Goal: Task Accomplishment & Management: Manage account settings

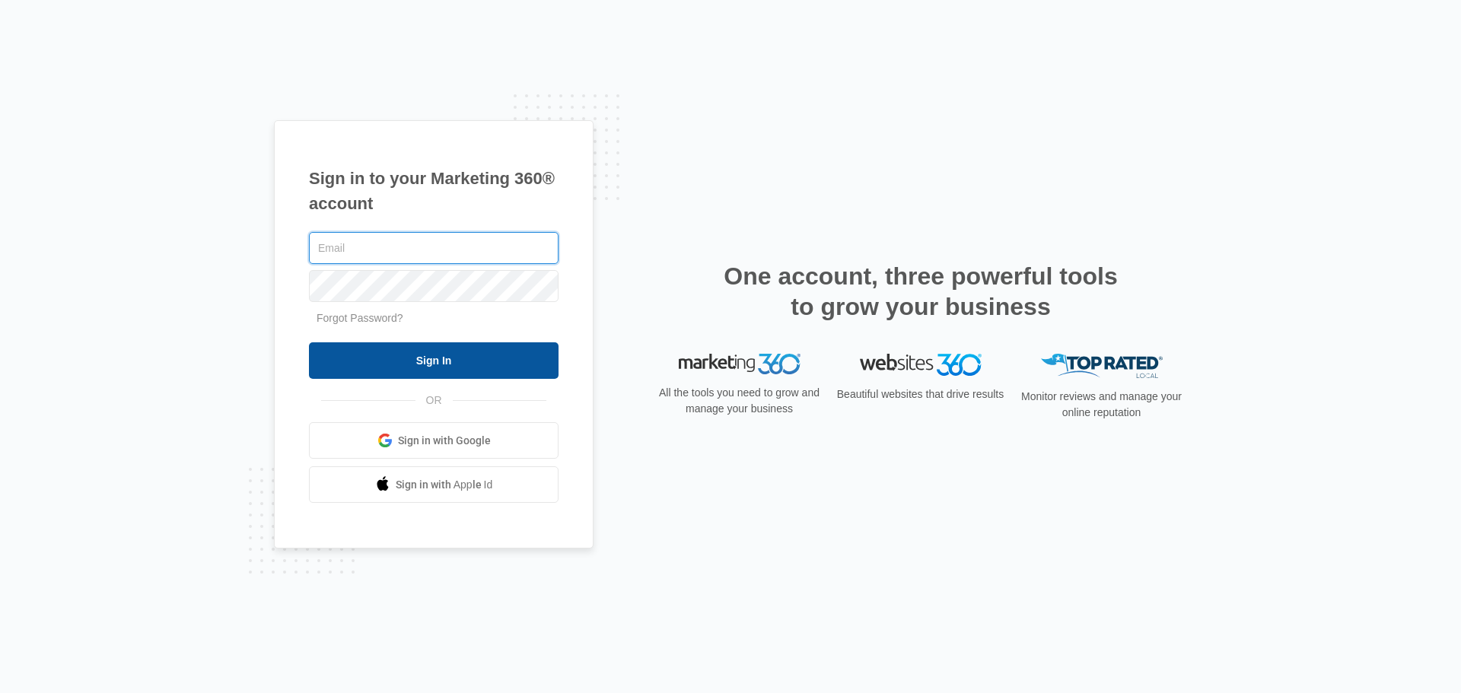
type input "[PERSON_NAME][EMAIL_ADDRESS][DOMAIN_NAME]"
click at [416, 370] on input "Sign In" at bounding box center [434, 361] width 250 height 37
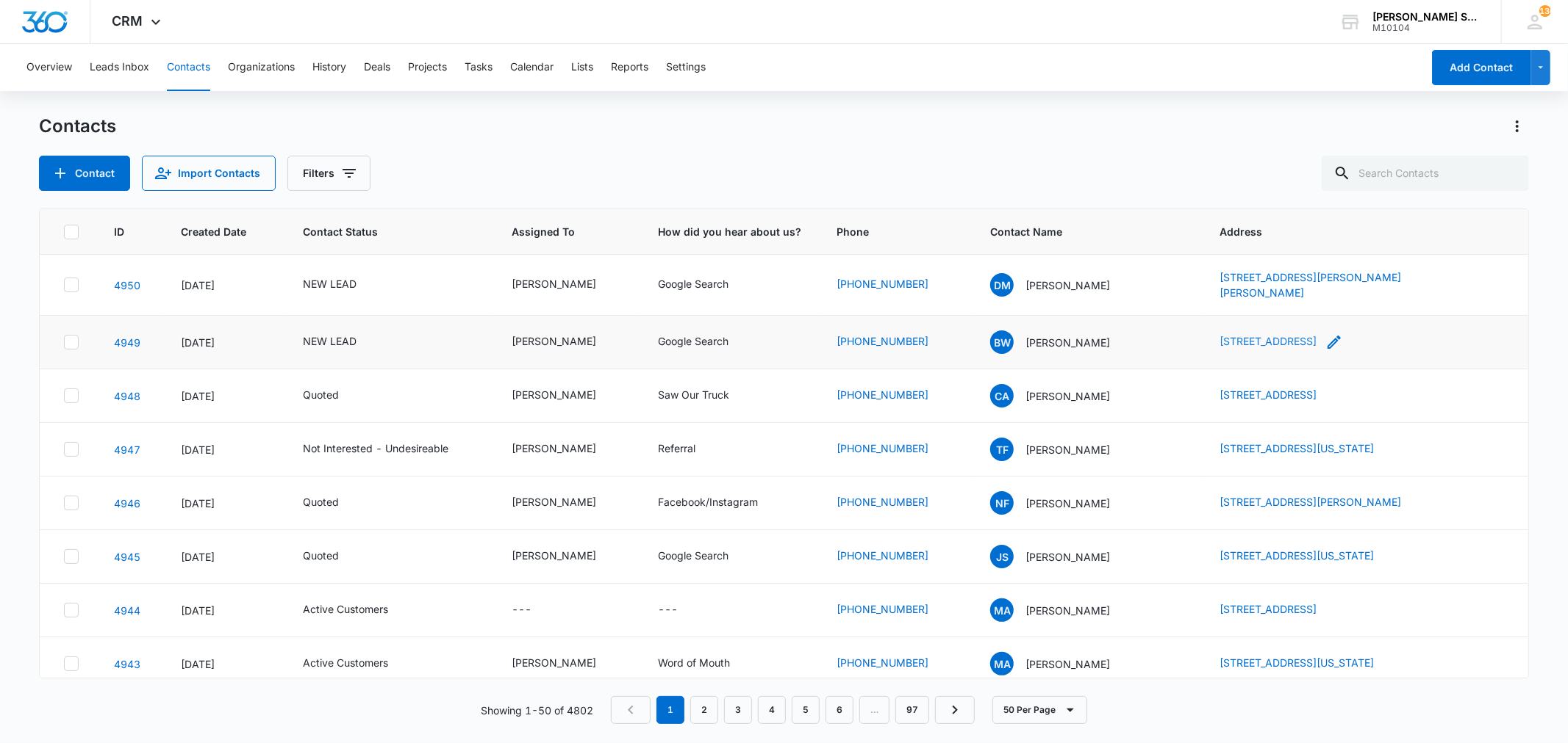
drag, startPoint x: 1185, startPoint y: 332, endPoint x: 1349, endPoint y: 336, distance: 164.0
click at [1349, 336] on td "7929 Hook Dr, Plano, TX, 75025" at bounding box center [1364, 343] width 325 height 54
copy link "7929 Hook Dr, Plano, TX, 7502"
click at [1056, 335] on p "Brent Watts" at bounding box center [1068, 343] width 85 height 15
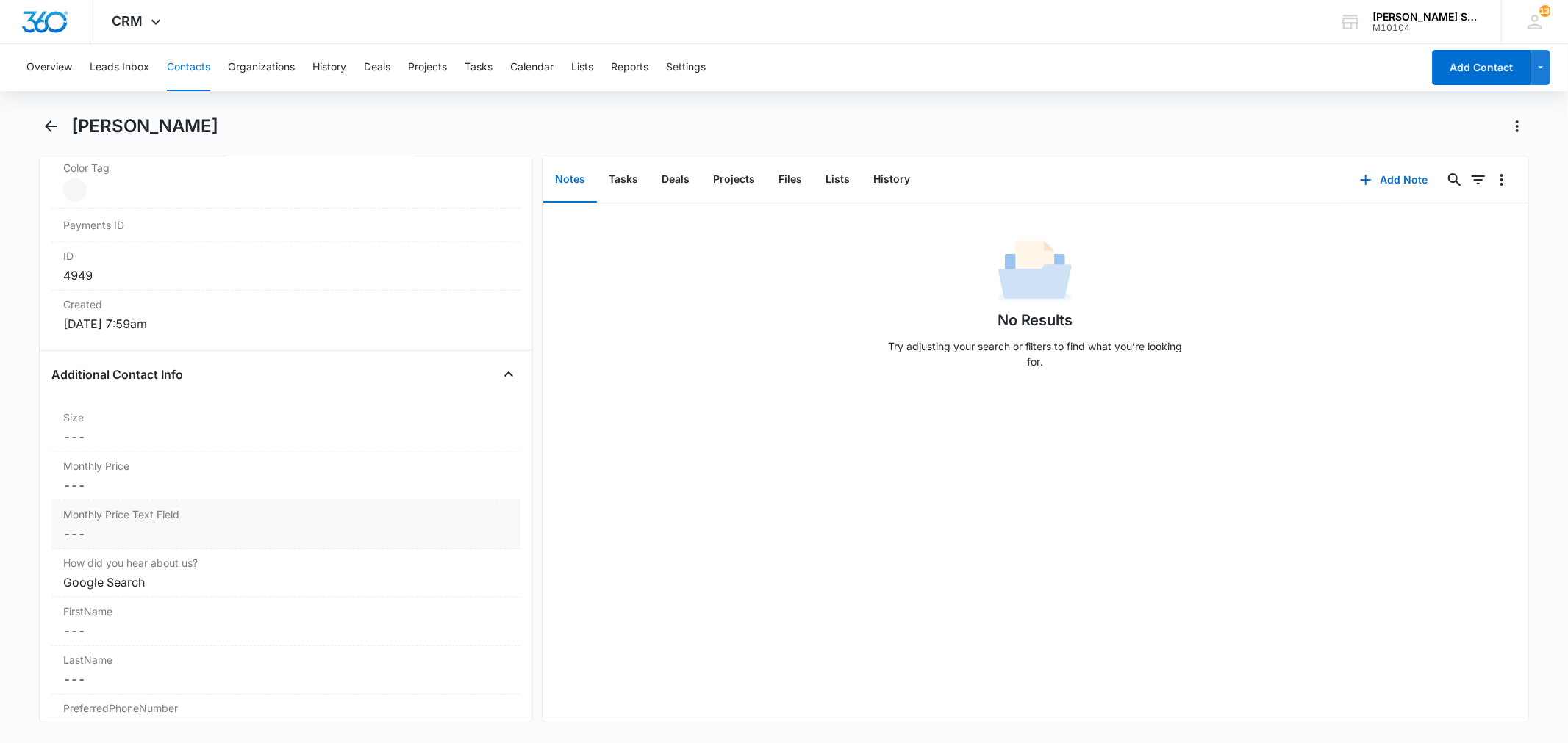
scroll to position [897, 0]
click at [130, 482] on dd "Cancel Save Changes ---" at bounding box center [285, 477] width 445 height 17
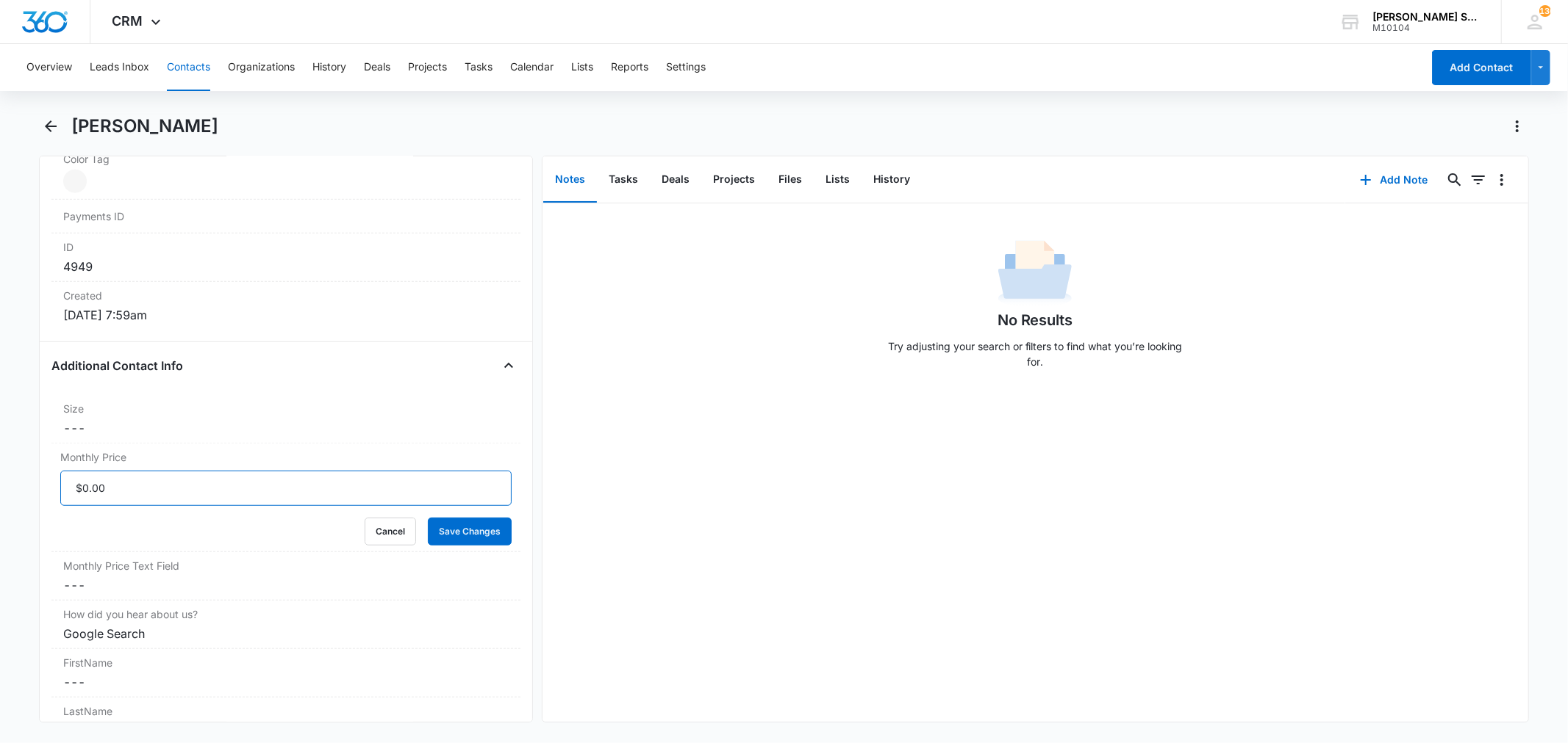
click at [127, 487] on input "Monthly Price" at bounding box center [285, 488] width 451 height 36
type input "$56.25"
click at [428, 518] on button "Save Changes" at bounding box center [469, 532] width 84 height 28
click at [89, 430] on dd "Cancel Save Changes ---" at bounding box center [285, 428] width 445 height 17
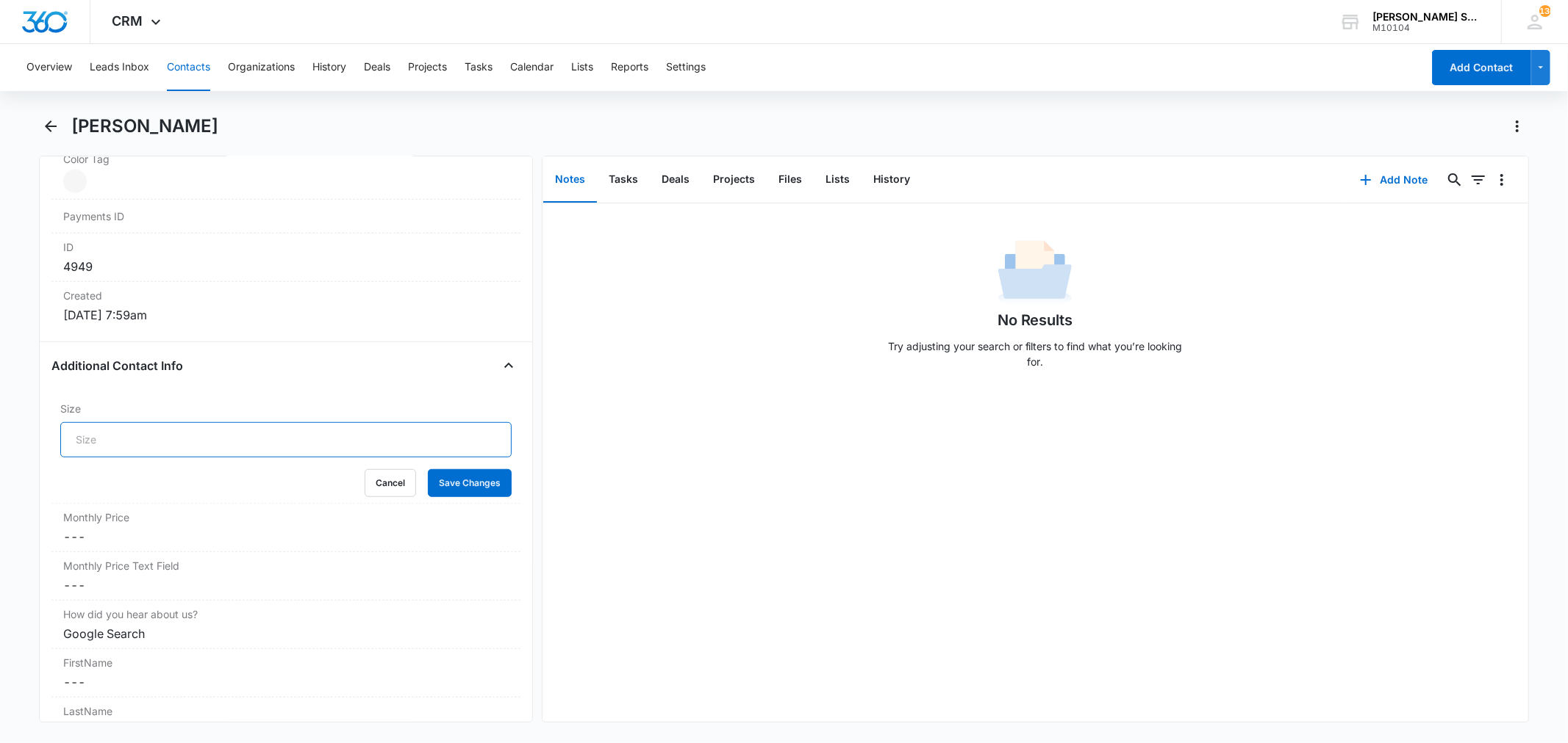
click at [125, 438] on input "Size" at bounding box center [285, 440] width 451 height 36
click at [428, 469] on button "Save Changes" at bounding box center [469, 482] width 84 height 28
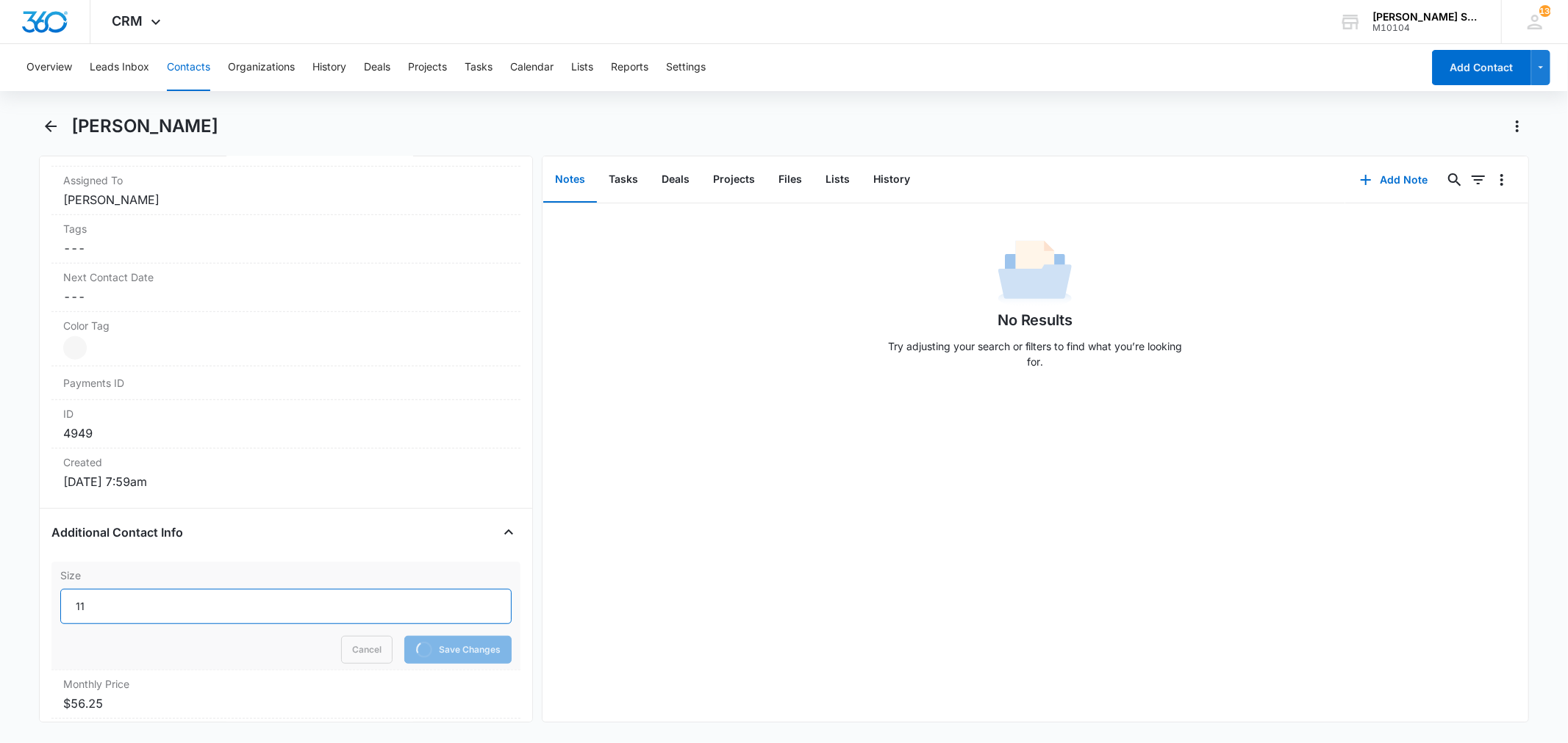
scroll to position [489, 0]
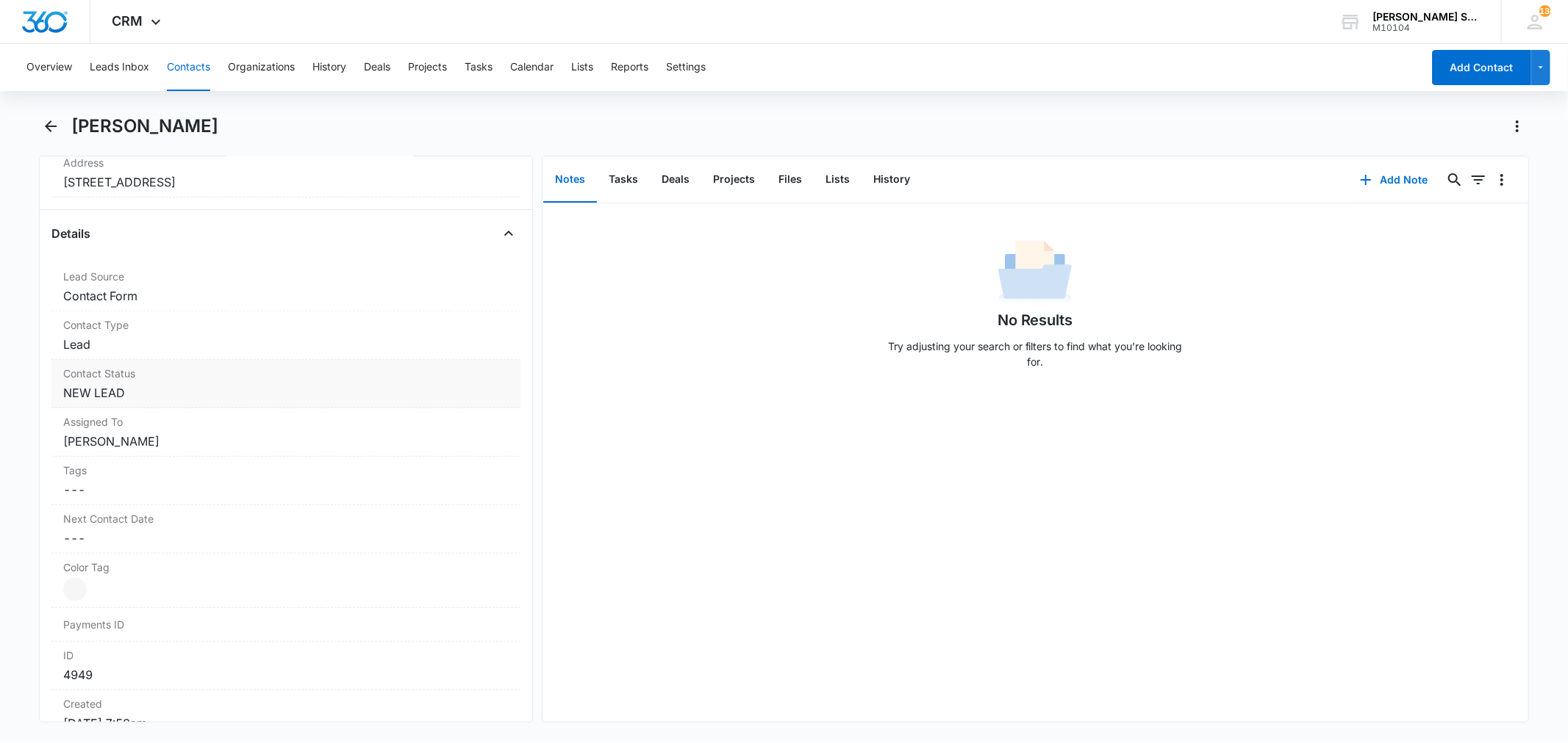
type input "11"
click at [155, 386] on dd "Cancel Save Changes NEW LEAD" at bounding box center [285, 393] width 445 height 17
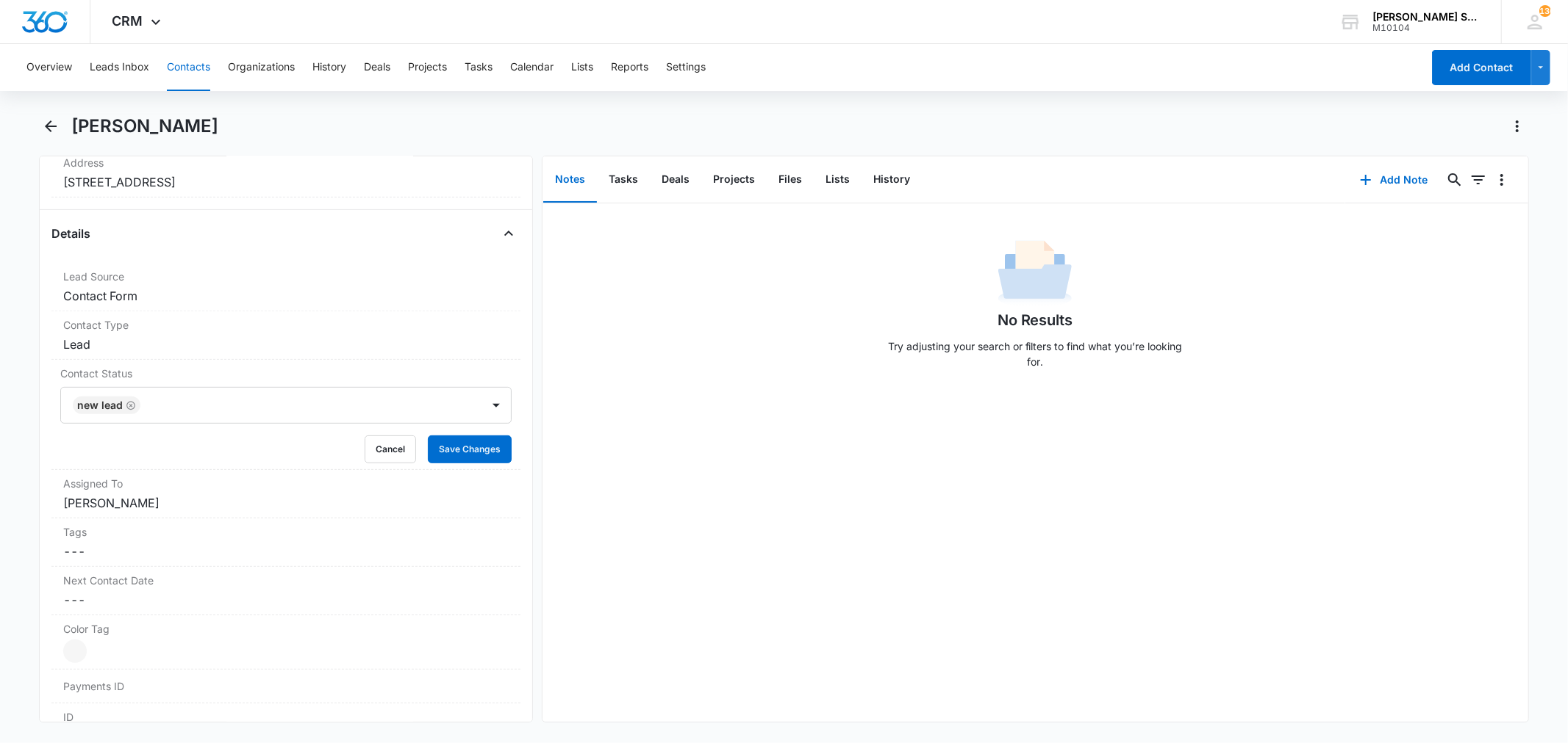
click at [132, 407] on icon "Remove NEW LEAD" at bounding box center [130, 405] width 11 height 11
click at [145, 407] on div at bounding box center [303, 405] width 317 height 20
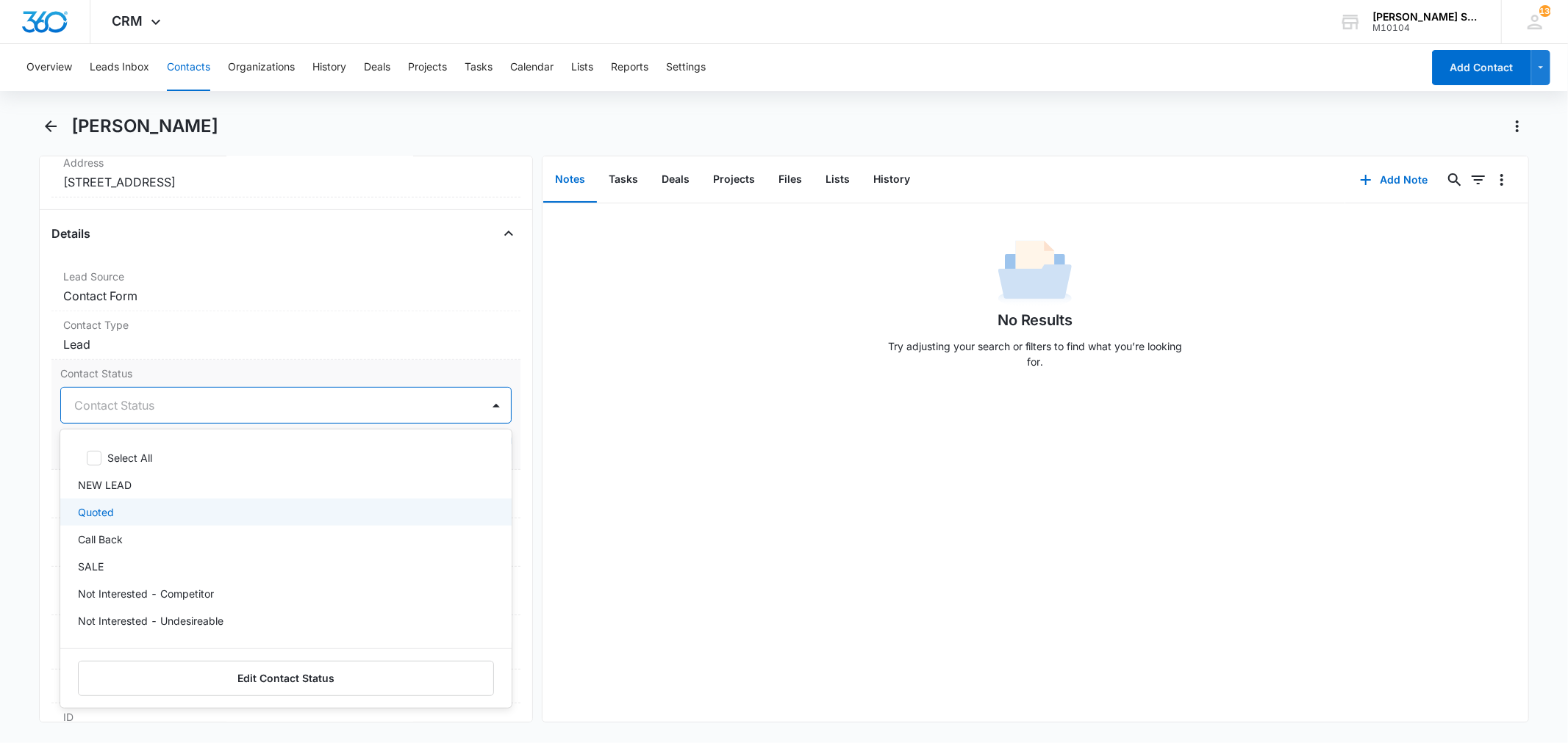
click at [119, 510] on div "Quoted" at bounding box center [284, 512] width 412 height 15
drag, startPoint x: 195, startPoint y: 378, endPoint x: 222, endPoint y: 380, distance: 27.1
click at [197, 377] on label "Contact Status" at bounding box center [285, 373] width 451 height 15
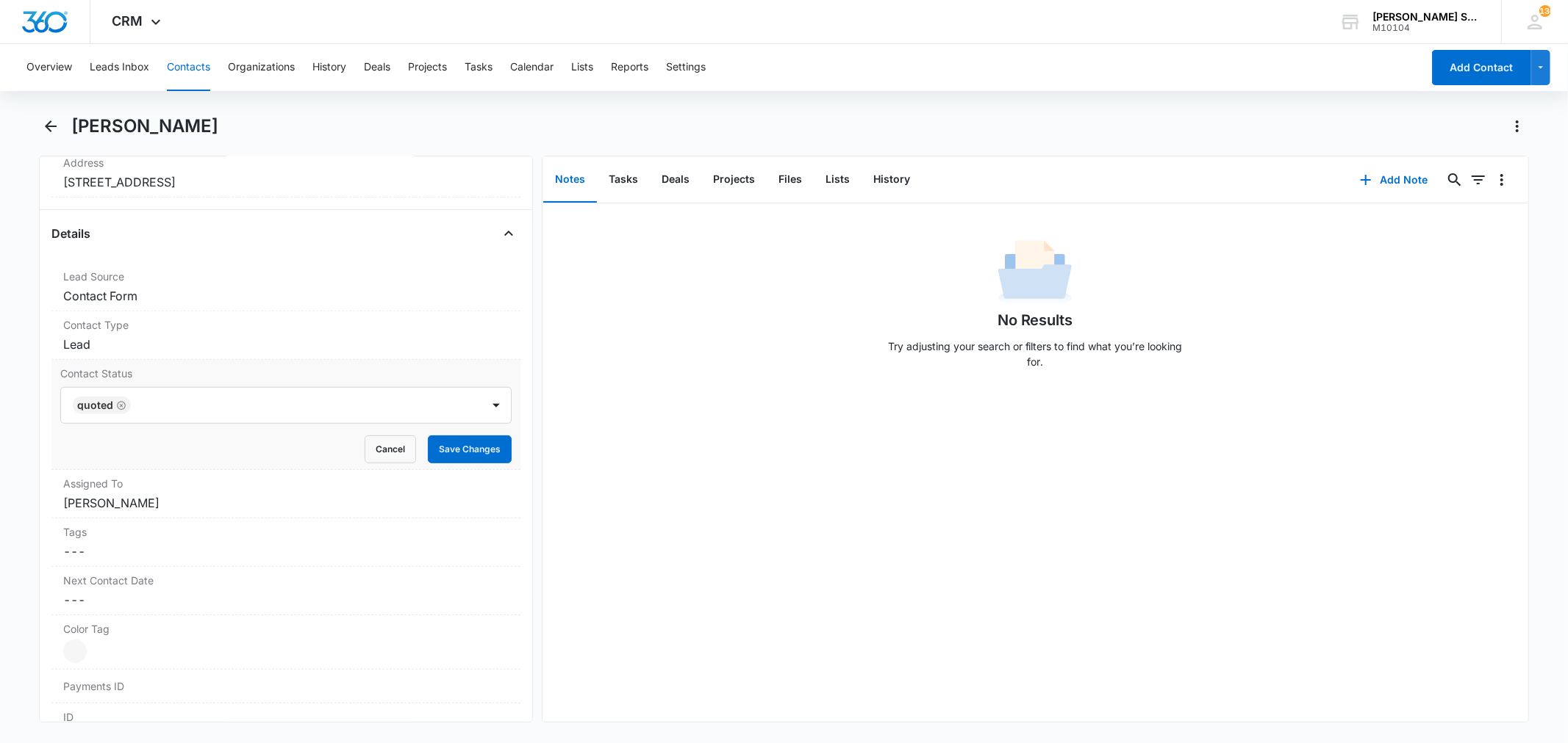
click at [411, 441] on div "Cancel Save Changes" at bounding box center [285, 449] width 451 height 28
click at [428, 441] on button "Save Changes" at bounding box center [469, 449] width 84 height 28
click at [145, 507] on dd "Cancel Save Changes Kenneth Florman" at bounding box center [285, 503] width 445 height 17
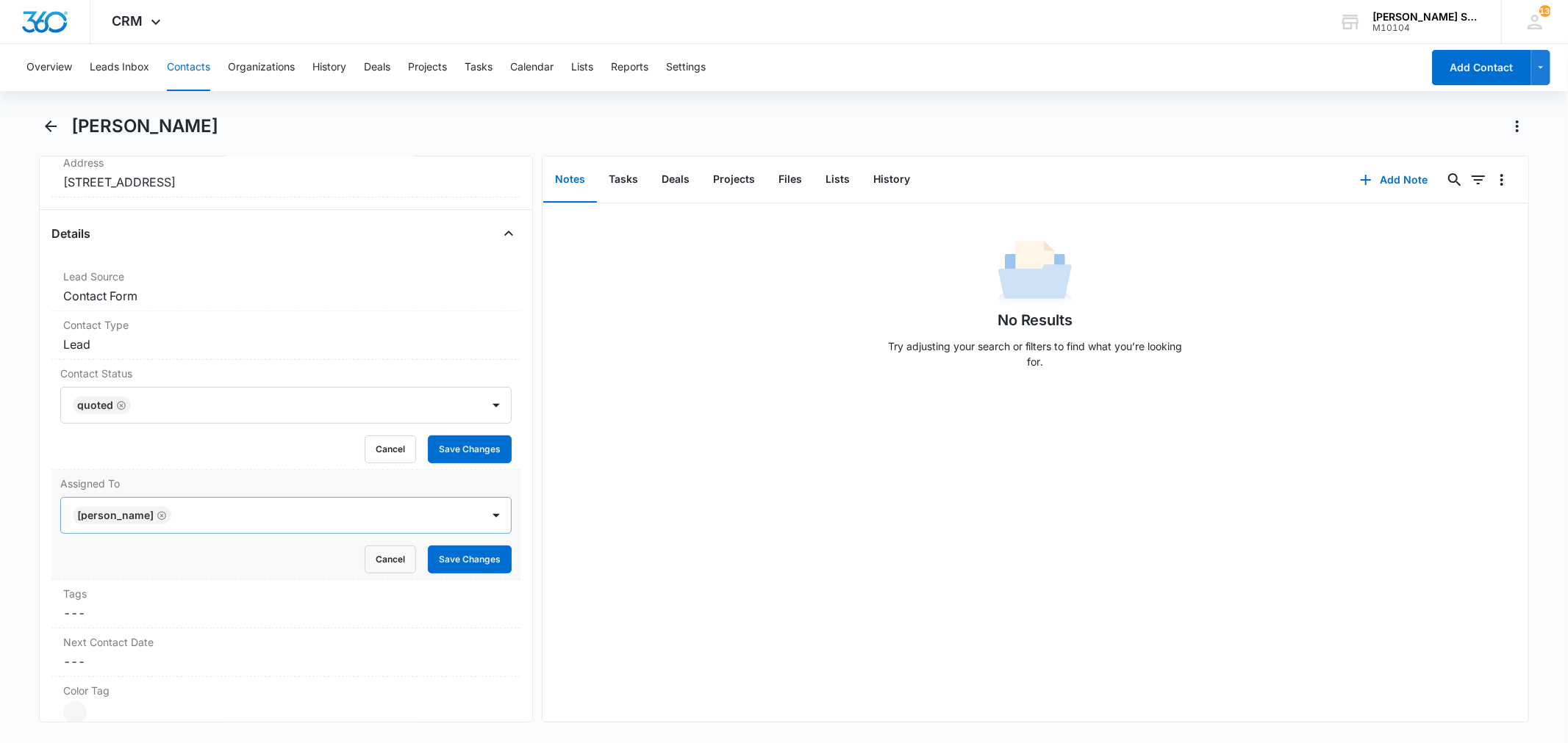
click at [165, 512] on icon "Remove Kenneth Florman" at bounding box center [161, 515] width 11 height 11
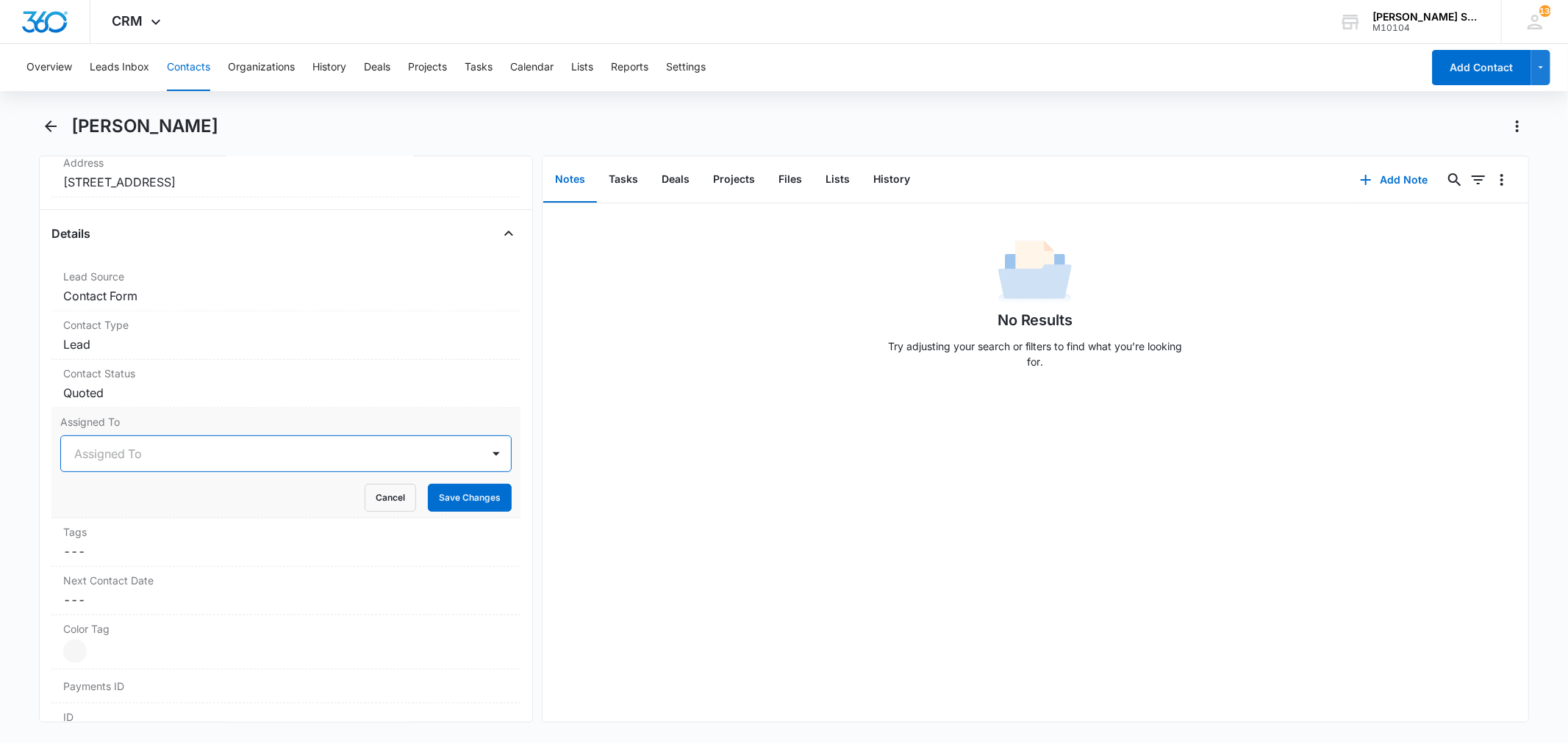
click at [119, 456] on div at bounding box center [267, 454] width 387 height 20
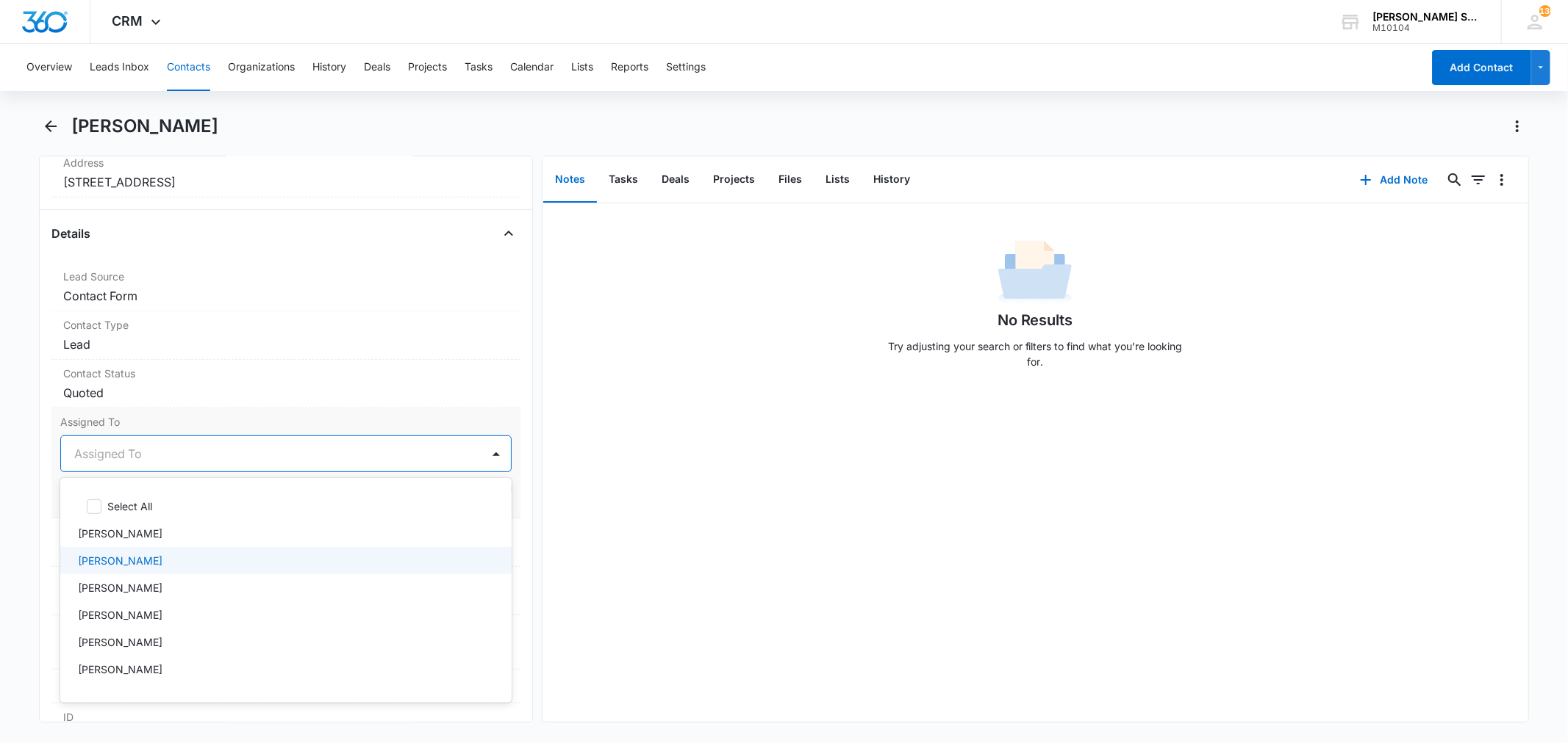
click at [112, 562] on p "Brian Johnston" at bounding box center [121, 561] width 85 height 15
drag, startPoint x: 193, startPoint y: 417, endPoint x: 342, endPoint y: 452, distance: 153.1
click at [195, 417] on label "Assigned To" at bounding box center [285, 422] width 451 height 15
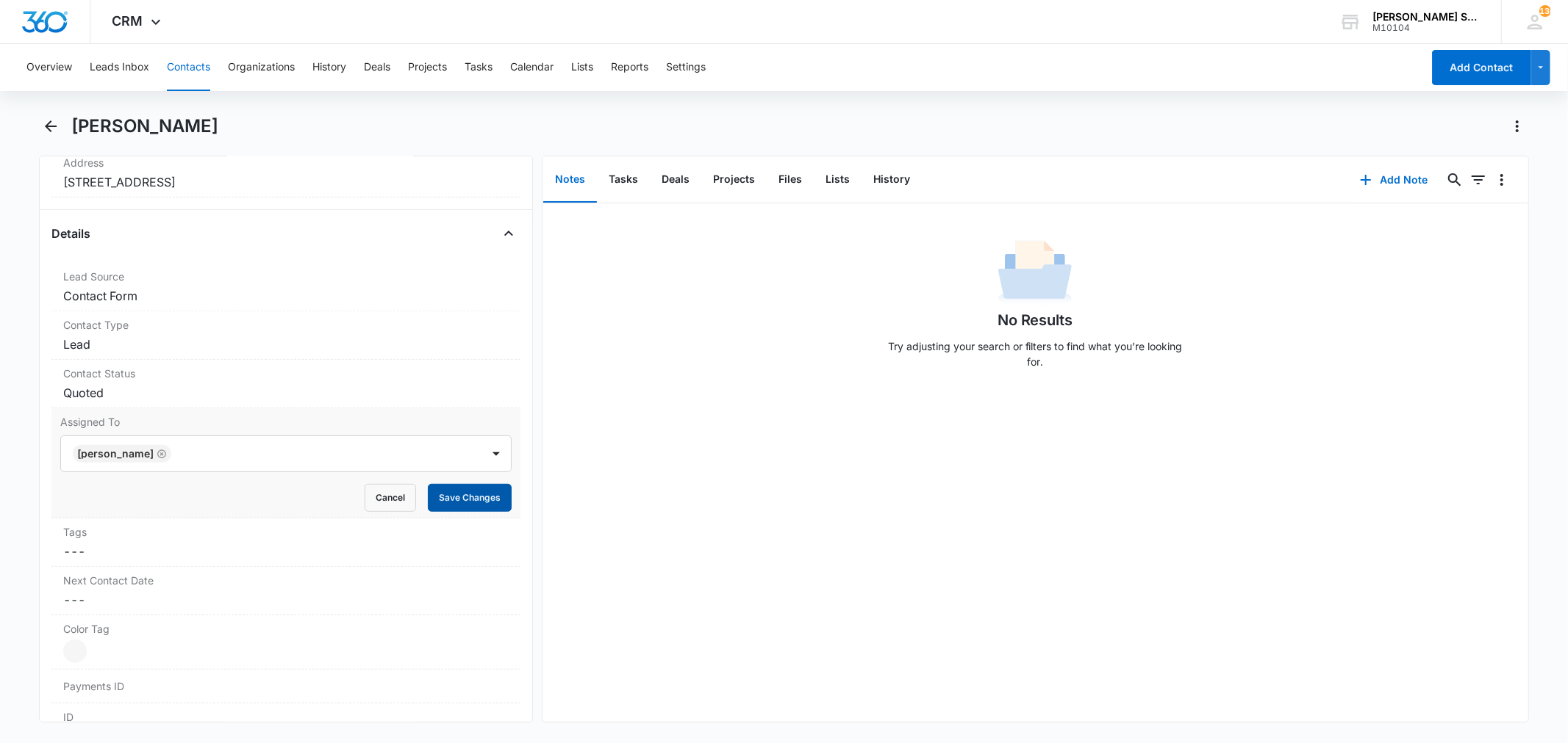
click at [430, 496] on button "Save Changes" at bounding box center [469, 498] width 84 height 28
click at [1378, 174] on button "Add Note" at bounding box center [1393, 179] width 98 height 36
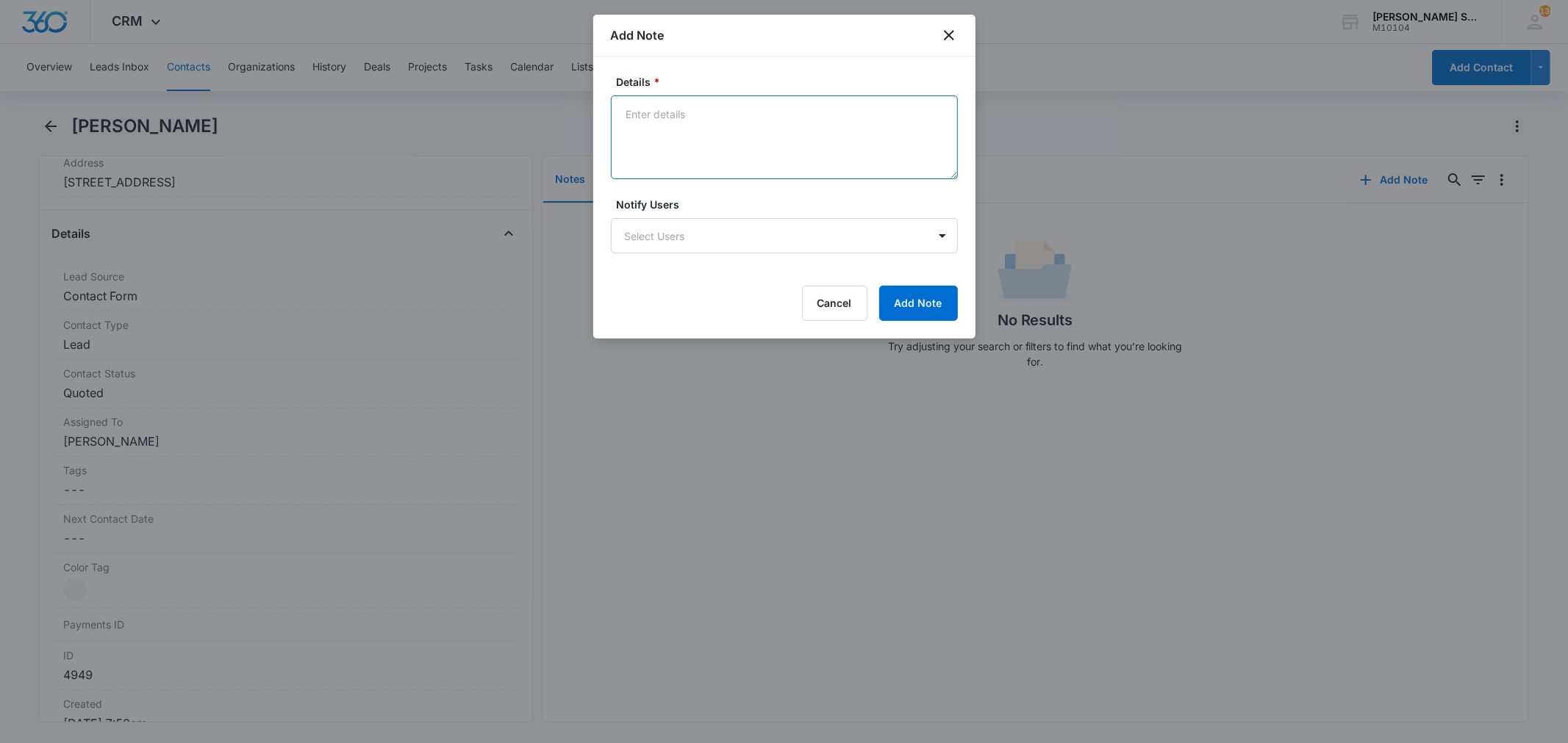
click at [704, 144] on textarea "Details *" at bounding box center [784, 137] width 347 height 84
type textarea "vb3 75"
click at [910, 296] on button "Add Note" at bounding box center [917, 303] width 78 height 36
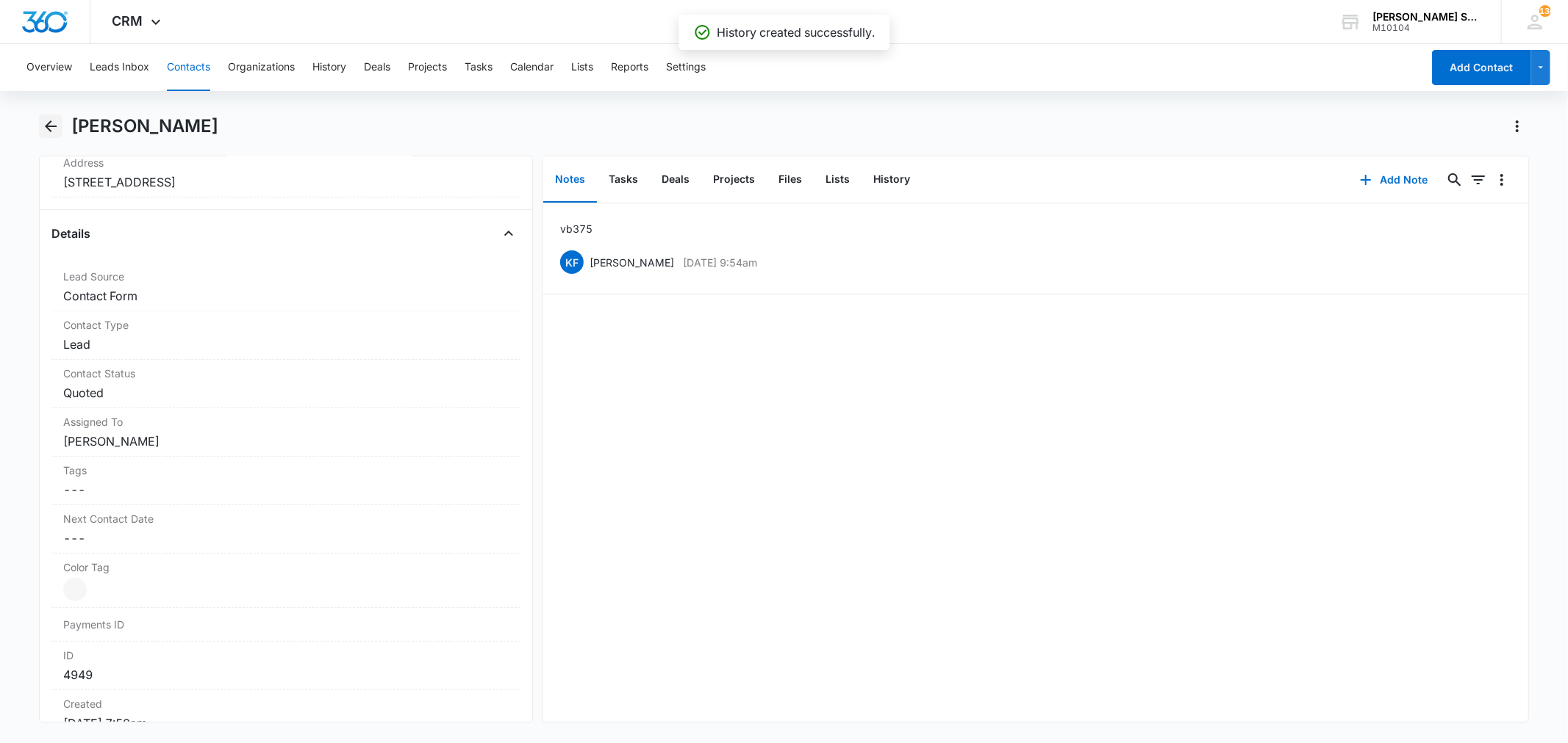
click at [42, 120] on icon "Back" at bounding box center [50, 126] width 17 height 17
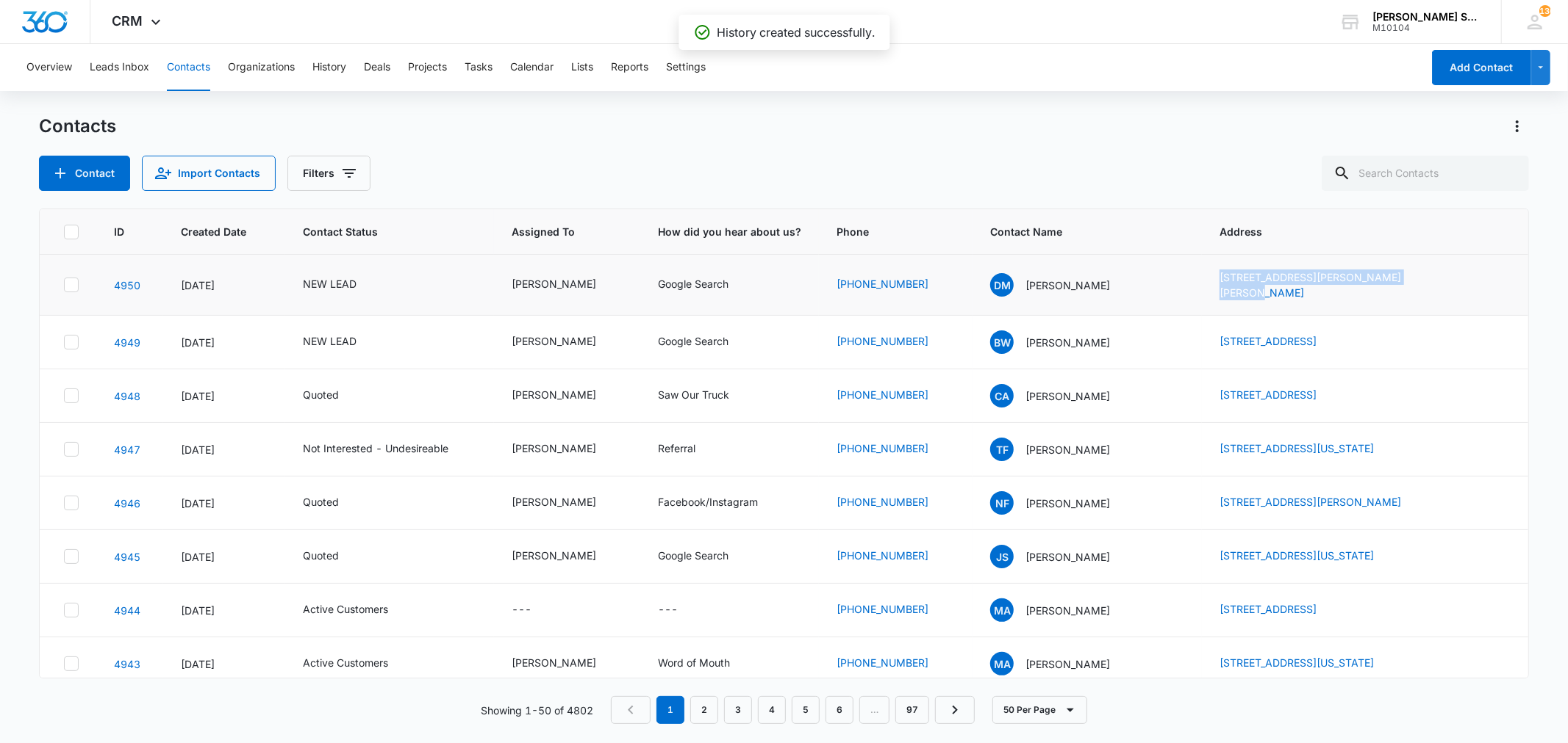
drag, startPoint x: 1184, startPoint y: 282, endPoint x: 1346, endPoint y: 294, distance: 162.4
click at [1346, 294] on td "2316 Tralee Cit, McKinney, TX, 75072" at bounding box center [1364, 285] width 325 height 61
drag, startPoint x: 1180, startPoint y: 274, endPoint x: 1384, endPoint y: 285, distance: 204.3
click at [1384, 285] on td "2316 Tralee Cit, McKinney, TX, 75072" at bounding box center [1364, 285] width 325 height 61
copy link "2316 Tralee Cit, McKinney, TX, 75072"
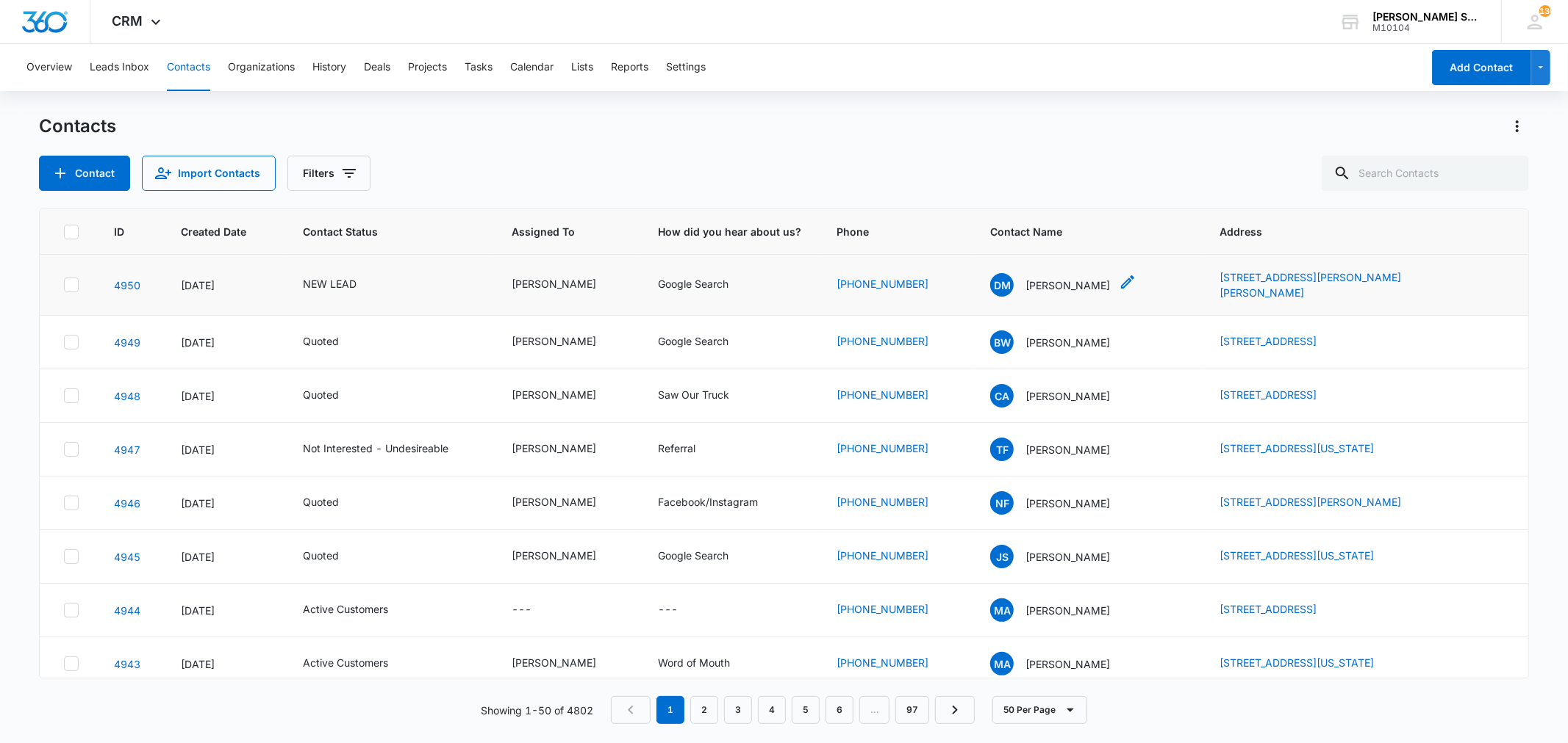
click at [1064, 279] on p "Dillon Mello" at bounding box center [1068, 286] width 85 height 15
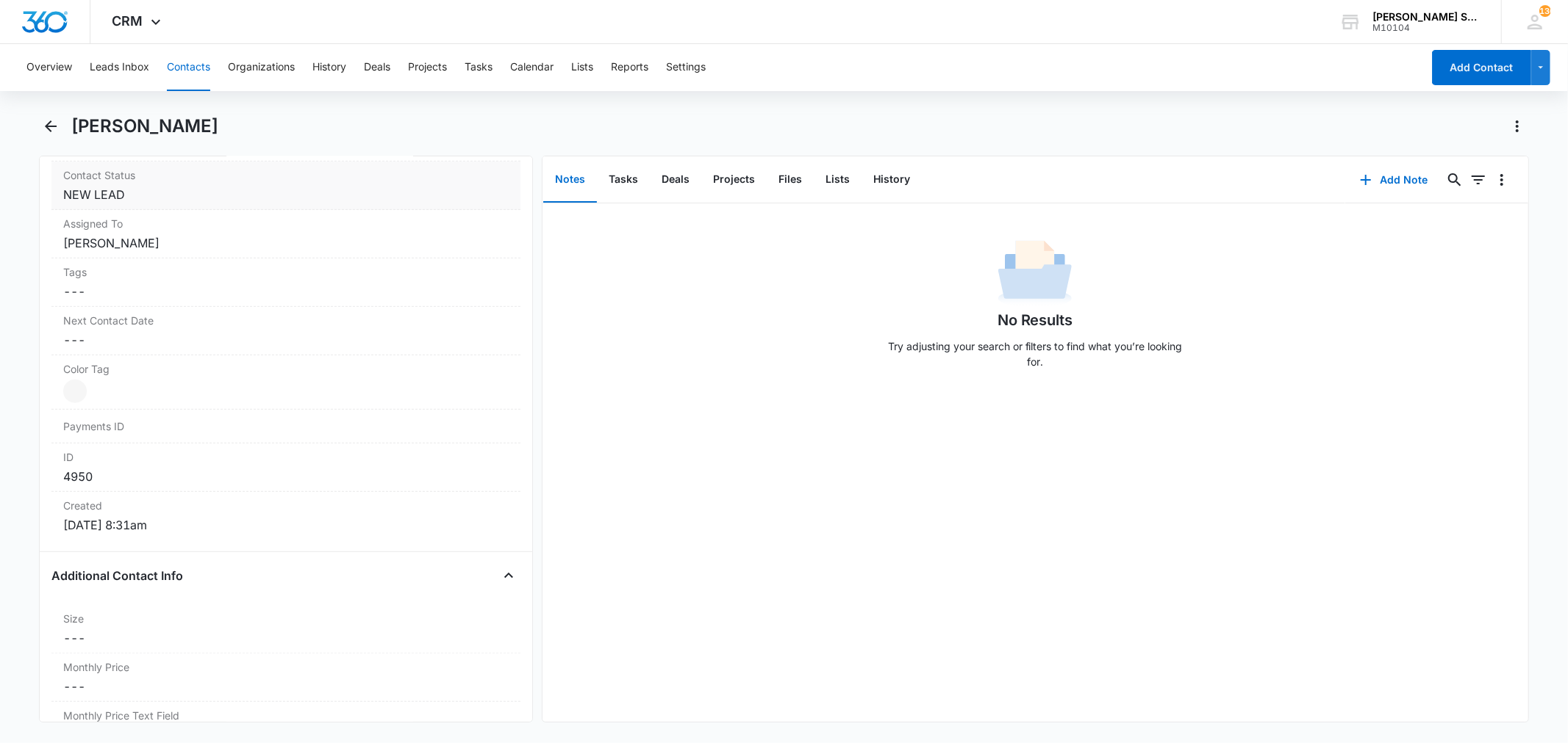
scroll to position [816, 0]
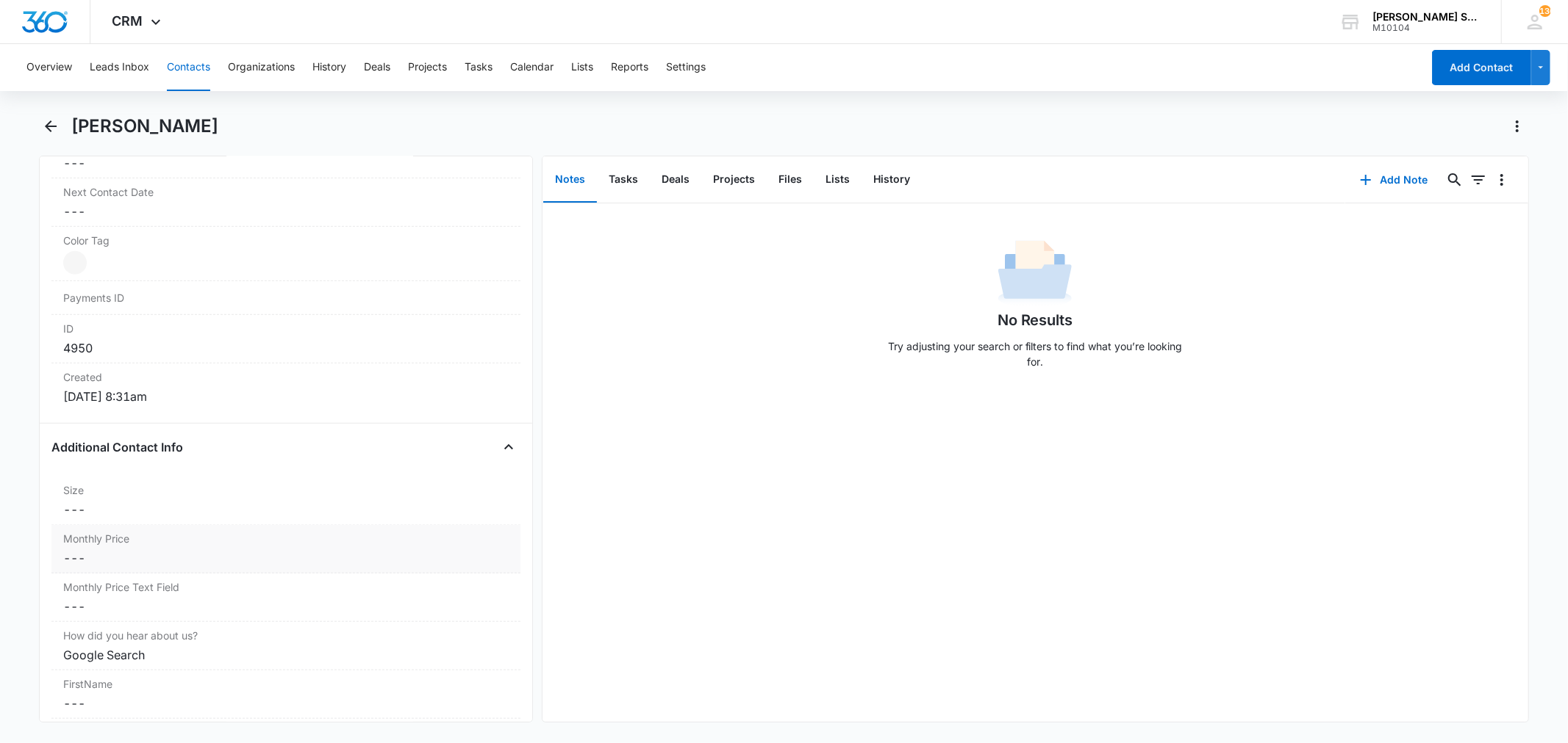
click at [130, 557] on dd "Cancel Save Changes ---" at bounding box center [285, 558] width 445 height 17
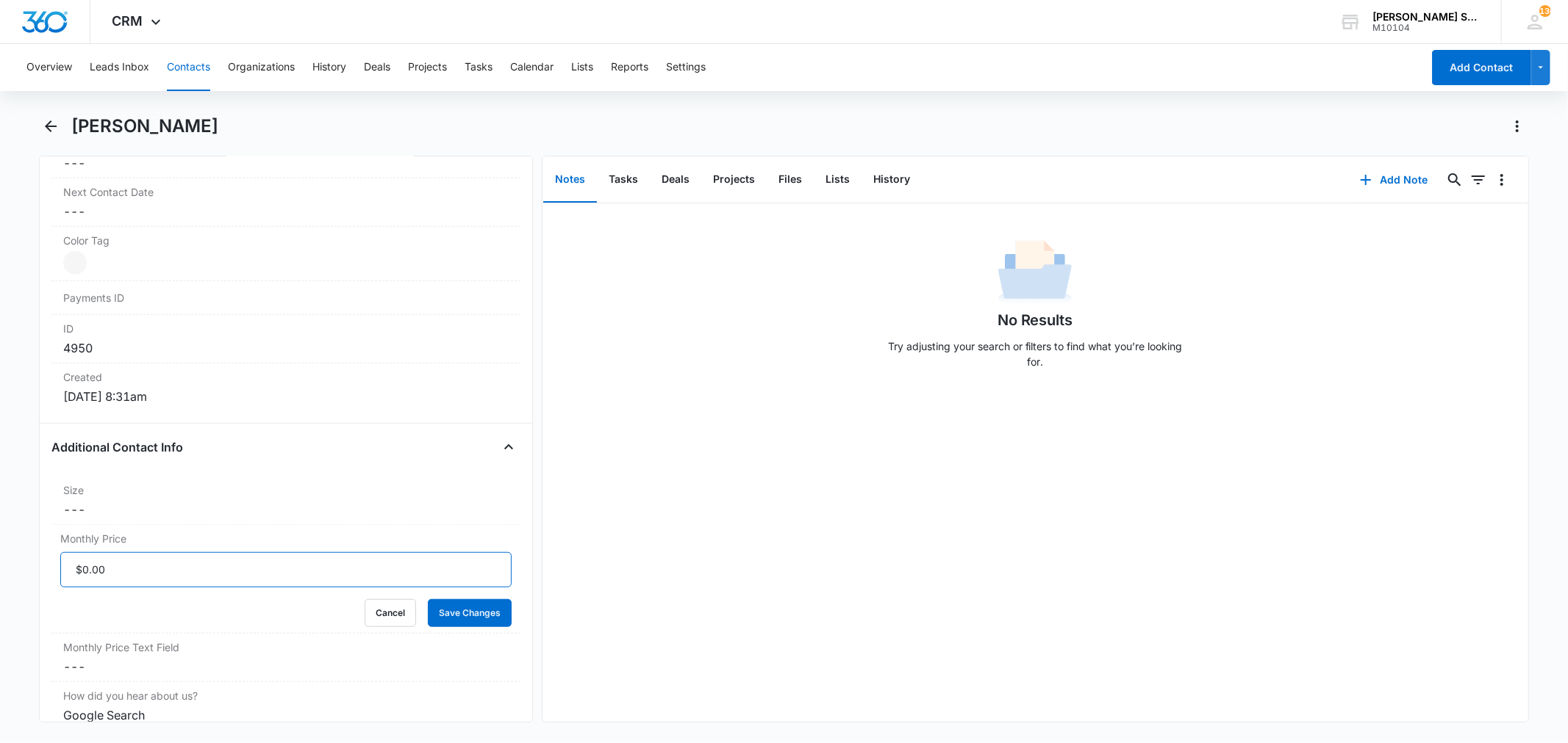
click at [145, 567] on input "Monthly Price" at bounding box center [285, 569] width 451 height 36
type input "$54.00"
click at [437, 610] on button "Save Changes" at bounding box center [469, 613] width 84 height 28
click at [189, 504] on dd "Cancel Save Changes ---" at bounding box center [285, 509] width 445 height 17
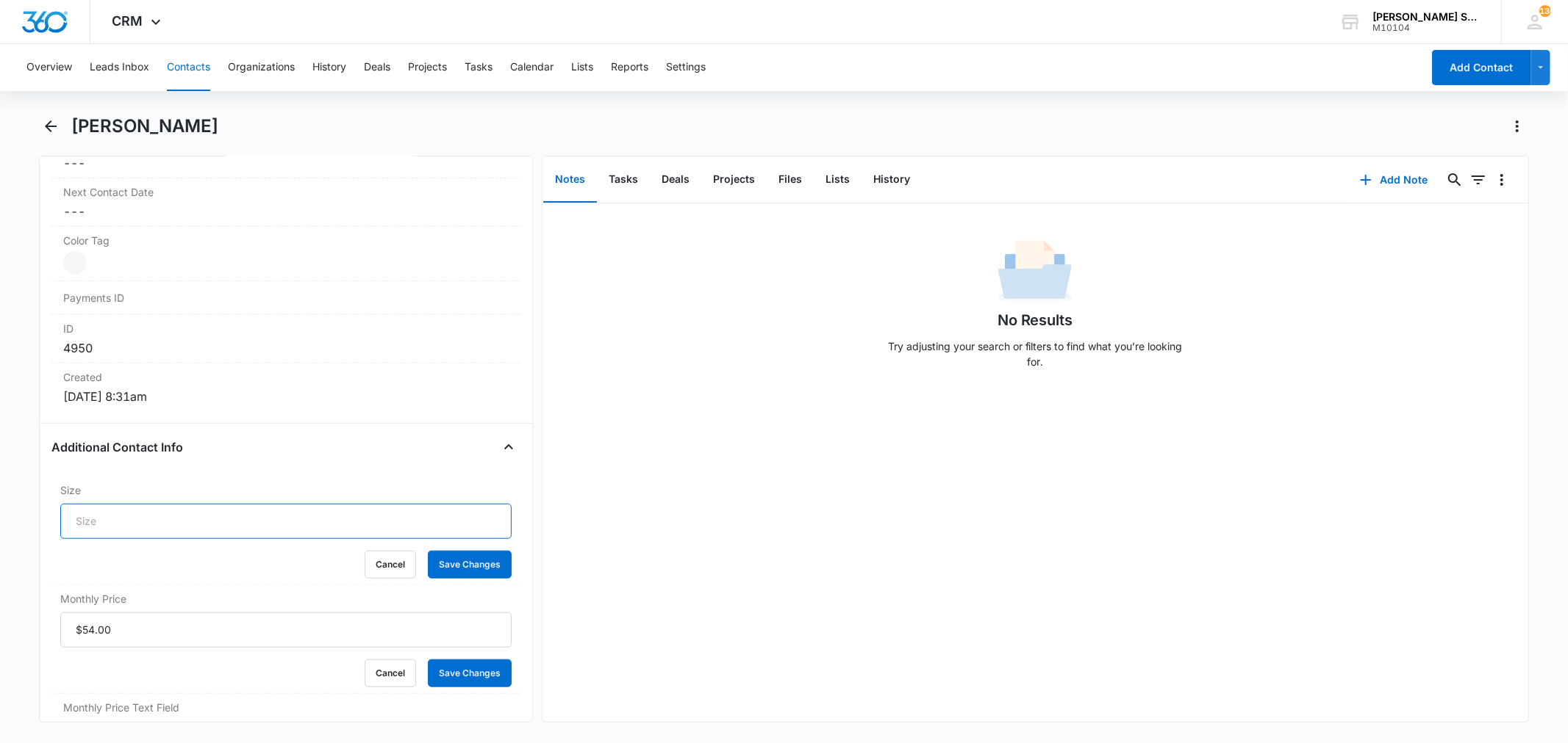
click at [126, 519] on input "Size" at bounding box center [285, 521] width 451 height 36
type input "5"
click at [428, 551] on button "Save Changes" at bounding box center [469, 564] width 84 height 28
click at [1369, 174] on button "Add Note" at bounding box center [1393, 179] width 98 height 36
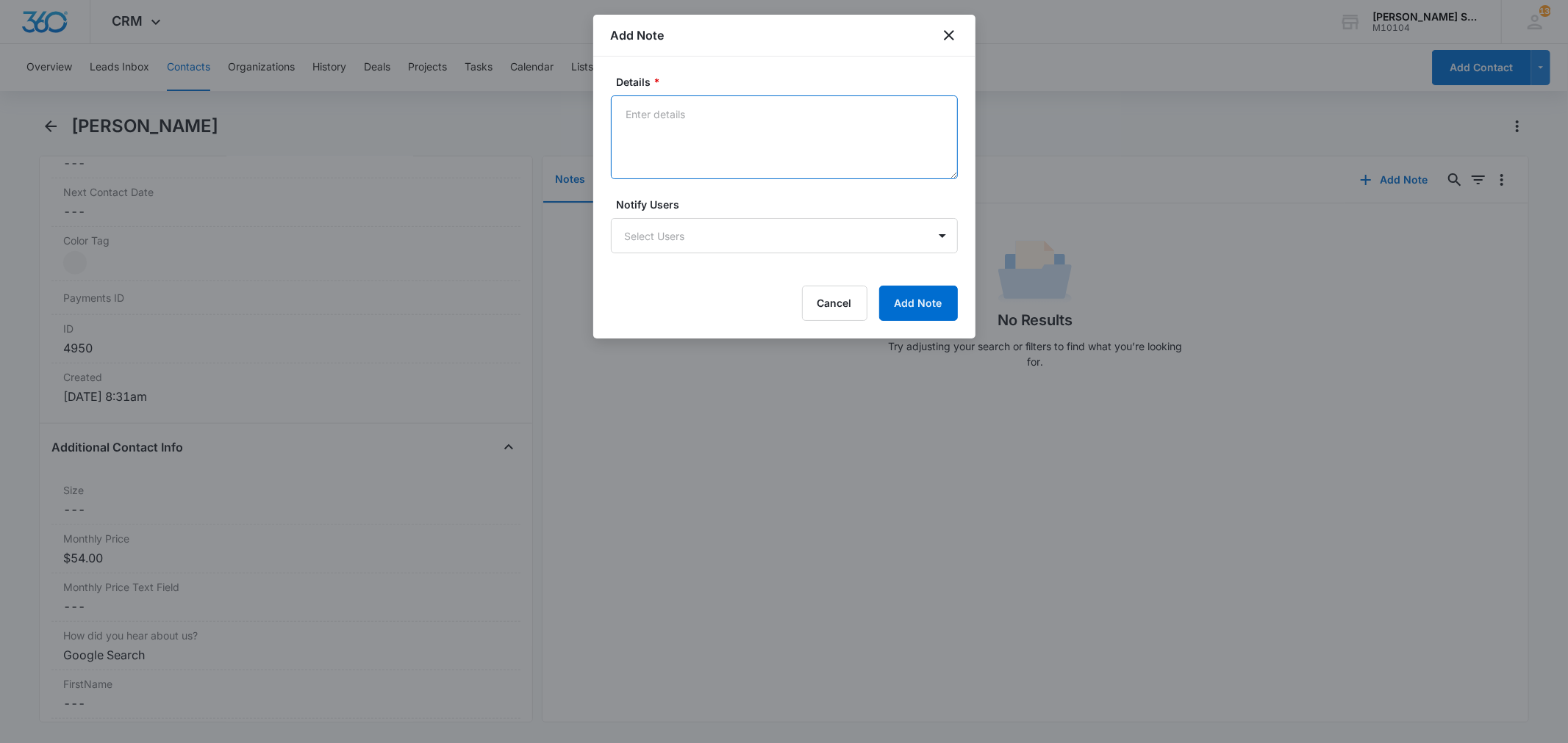
click at [761, 165] on textarea "Details *" at bounding box center [784, 137] width 347 height 84
type textarea "vb3 72"
click at [898, 307] on button "Add Note" at bounding box center [917, 303] width 78 height 36
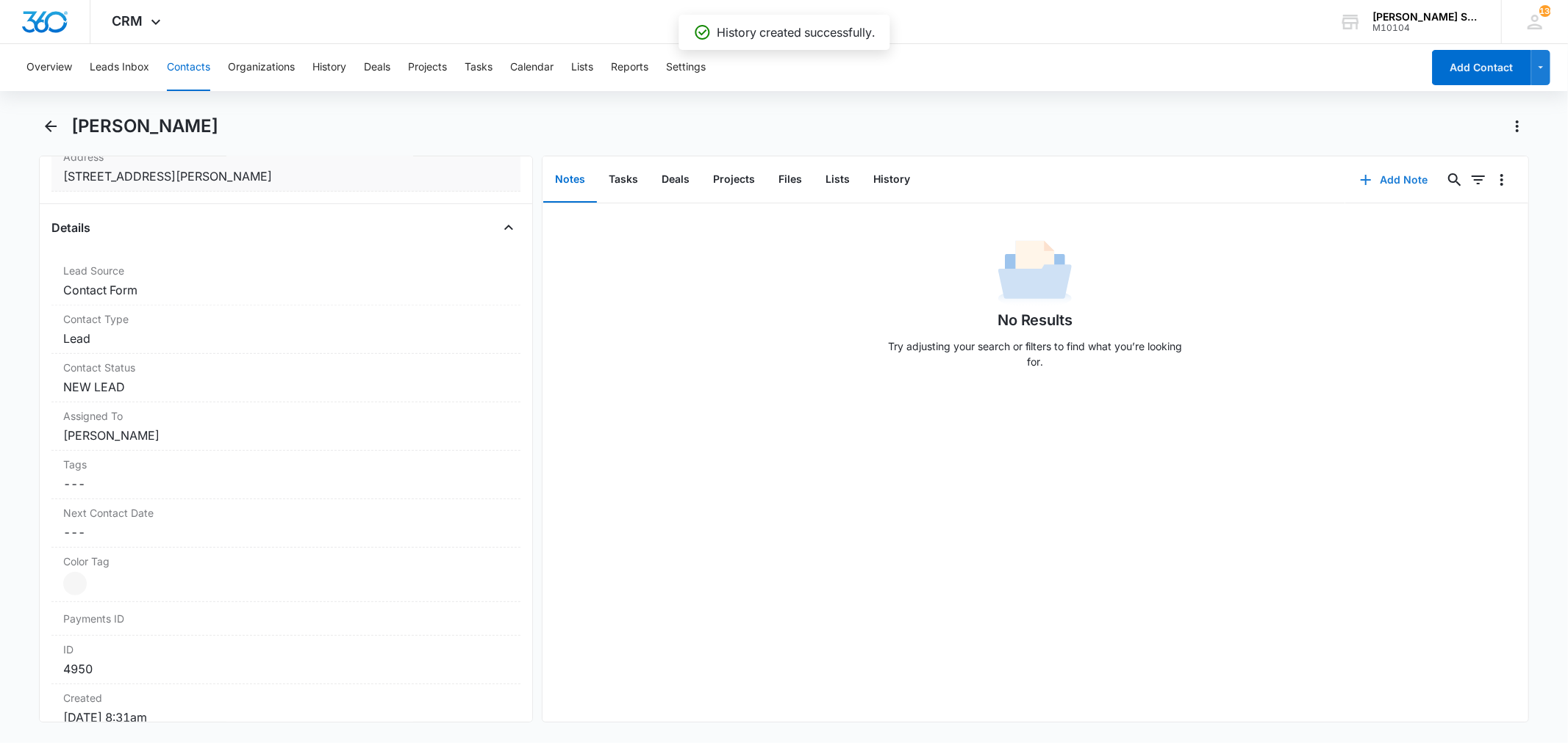
scroll to position [244, 0]
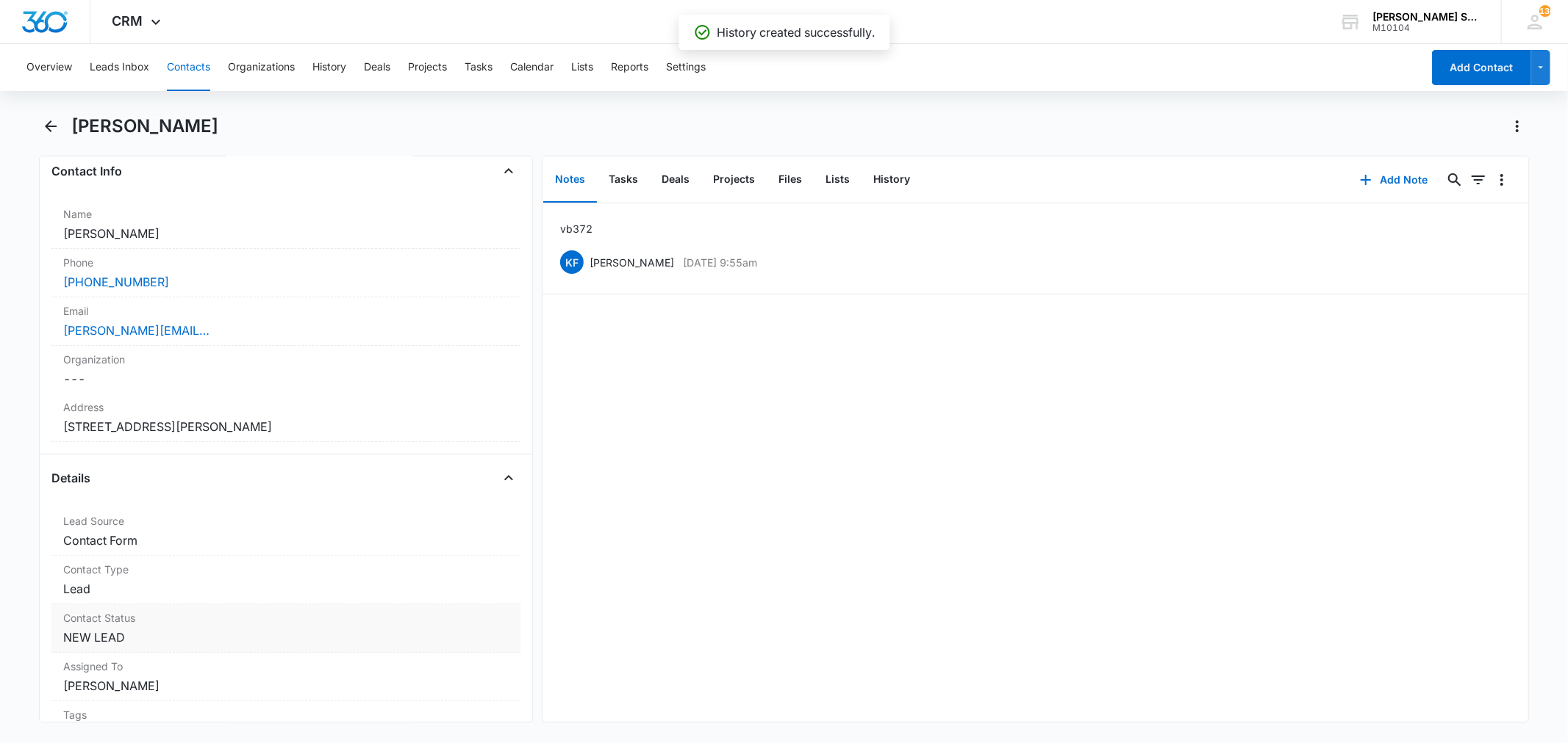
click at [133, 640] on dd "Cancel Save Changes NEW LEAD" at bounding box center [285, 638] width 445 height 17
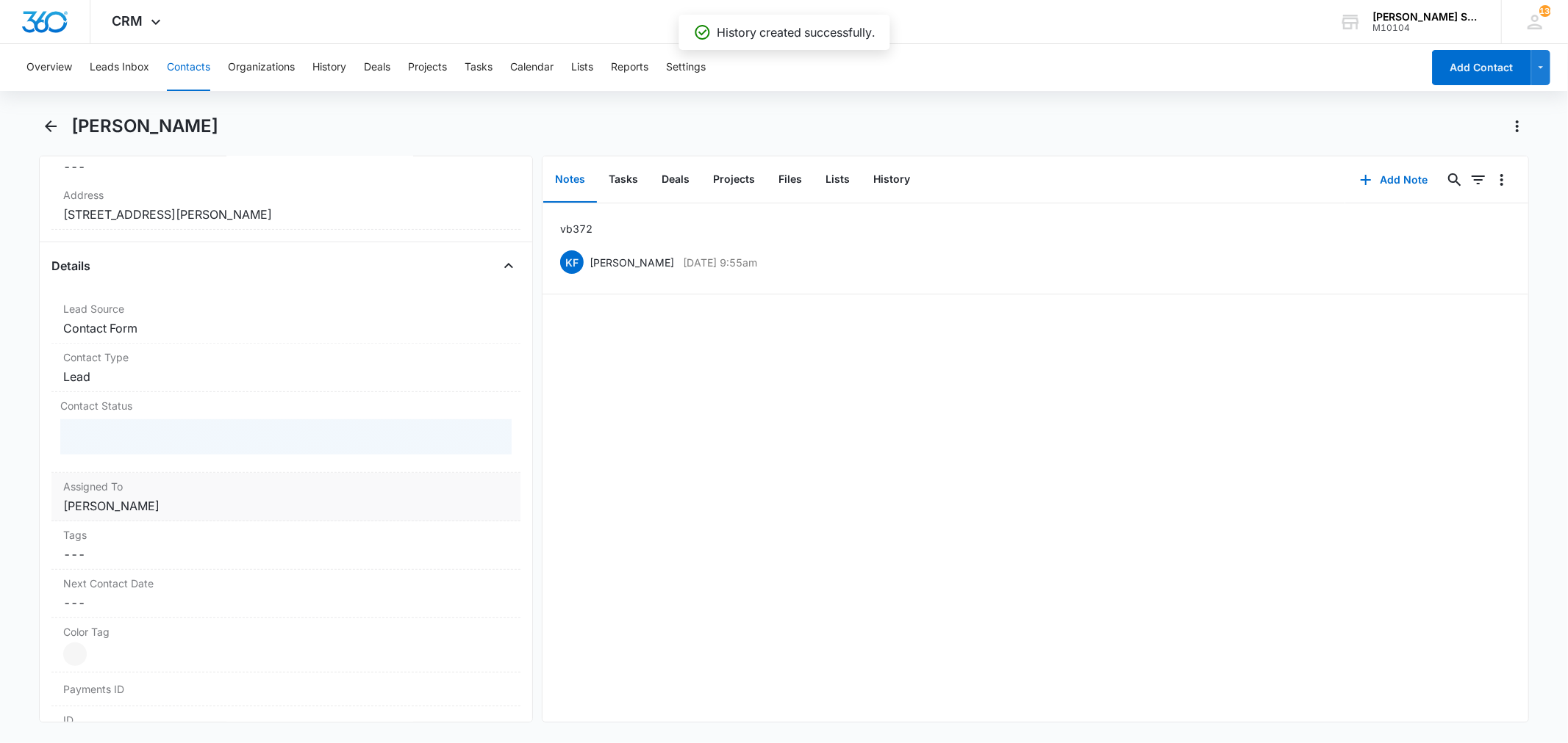
scroll to position [489, 0]
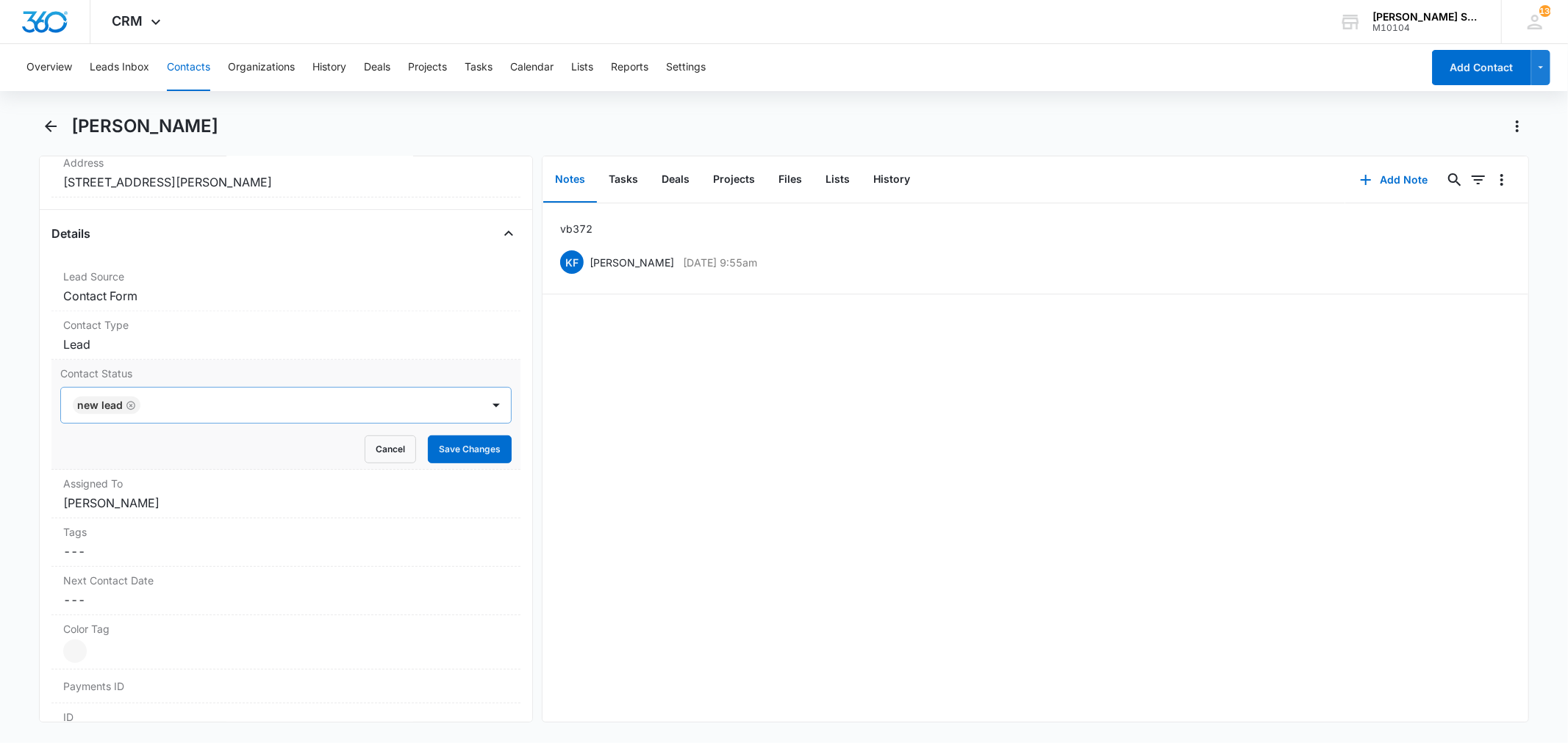
click at [132, 407] on icon "Remove NEW LEAD" at bounding box center [130, 405] width 11 height 11
click at [116, 404] on div at bounding box center [267, 405] width 387 height 20
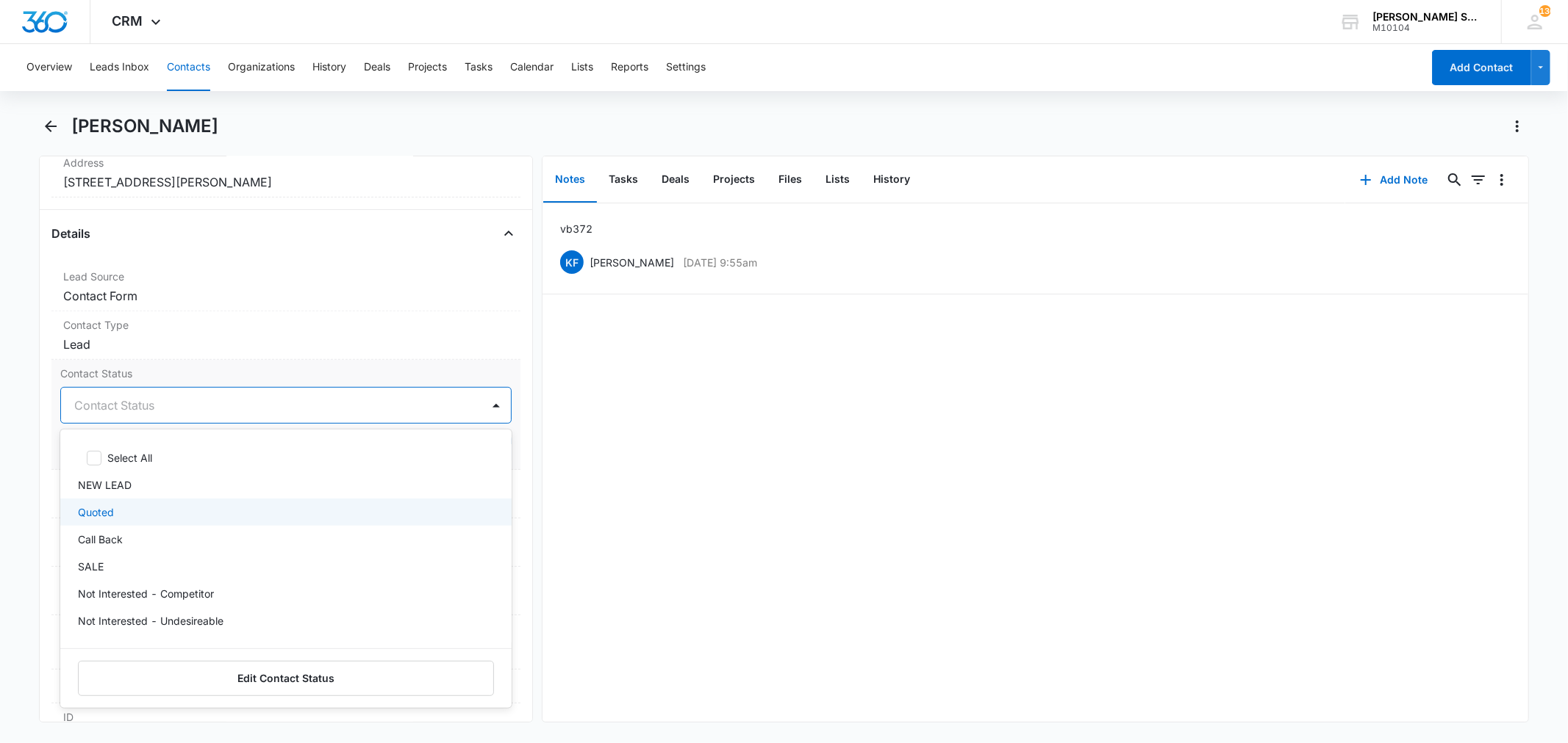
click at [112, 515] on p "Quoted" at bounding box center [96, 512] width 36 height 15
click at [177, 364] on div "Contact Status option Quoted, selected. 15 results available. Use Up and Down t…" at bounding box center [285, 415] width 468 height 110
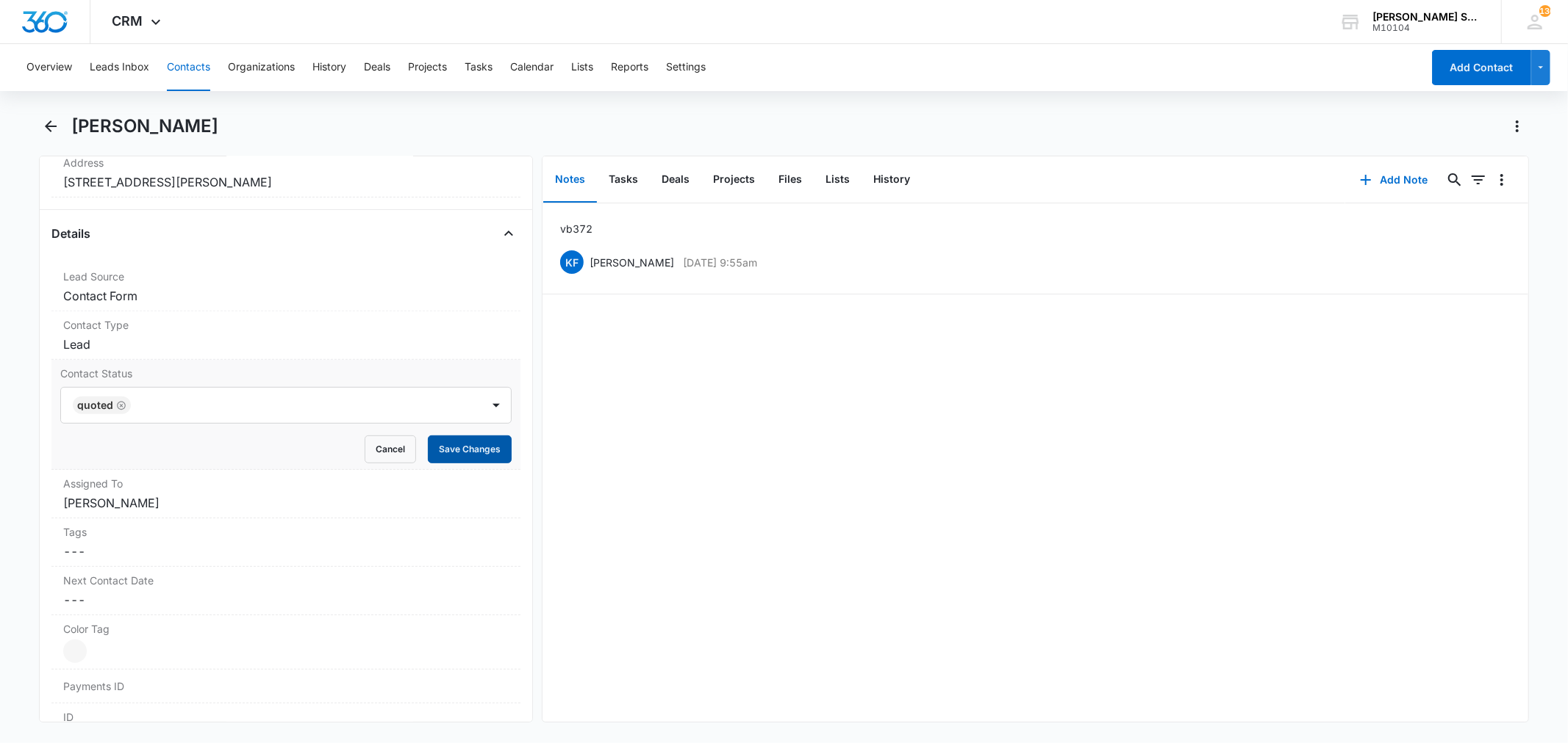
click at [446, 451] on button "Save Changes" at bounding box center [469, 449] width 84 height 28
click at [140, 507] on dd "Cancel Save Changes Kenneth Florman" at bounding box center [285, 503] width 445 height 17
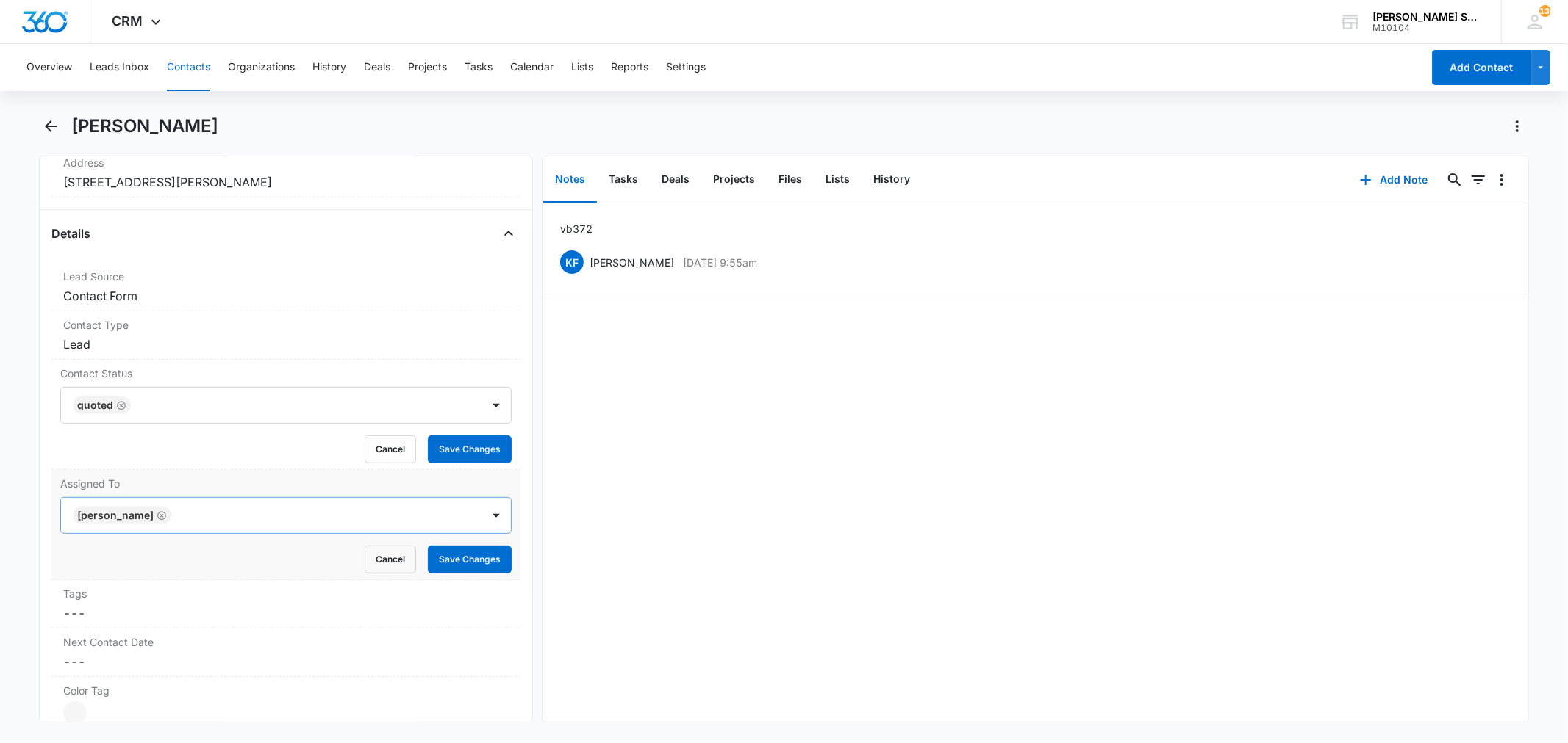
click at [167, 518] on icon "Remove Kenneth Florman" at bounding box center [161, 515] width 11 height 11
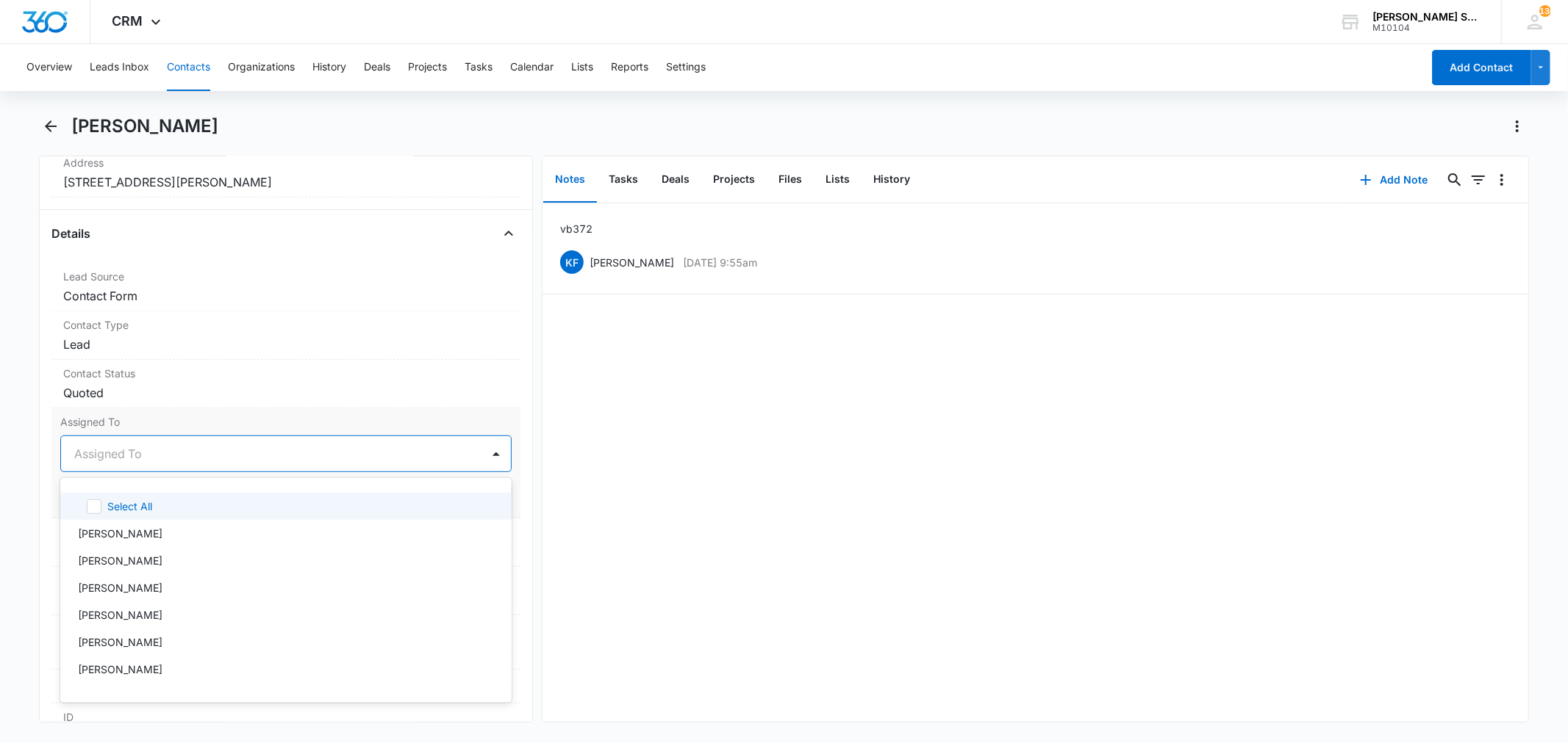
click at [127, 459] on div at bounding box center [267, 454] width 387 height 20
click at [127, 560] on p "Brian Johnston" at bounding box center [121, 561] width 85 height 15
click at [199, 419] on label "Assigned To" at bounding box center [285, 422] width 451 height 15
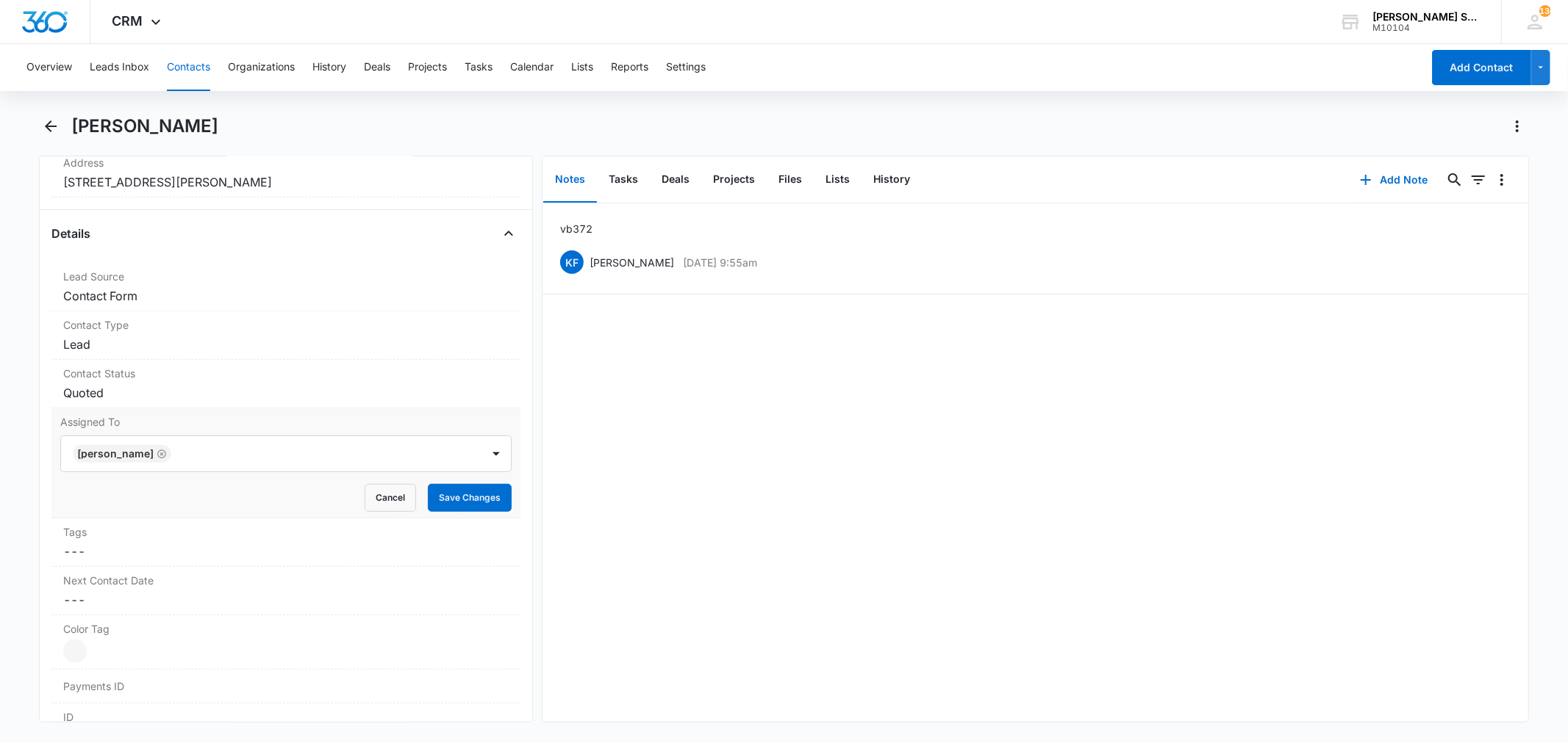
click at [414, 496] on div "Cancel Save Changes" at bounding box center [285, 498] width 451 height 28
click at [428, 496] on button "Save Changes" at bounding box center [469, 498] width 84 height 28
click at [60, 126] on button "Back" at bounding box center [50, 126] width 23 height 23
